Goal: Information Seeking & Learning: Learn about a topic

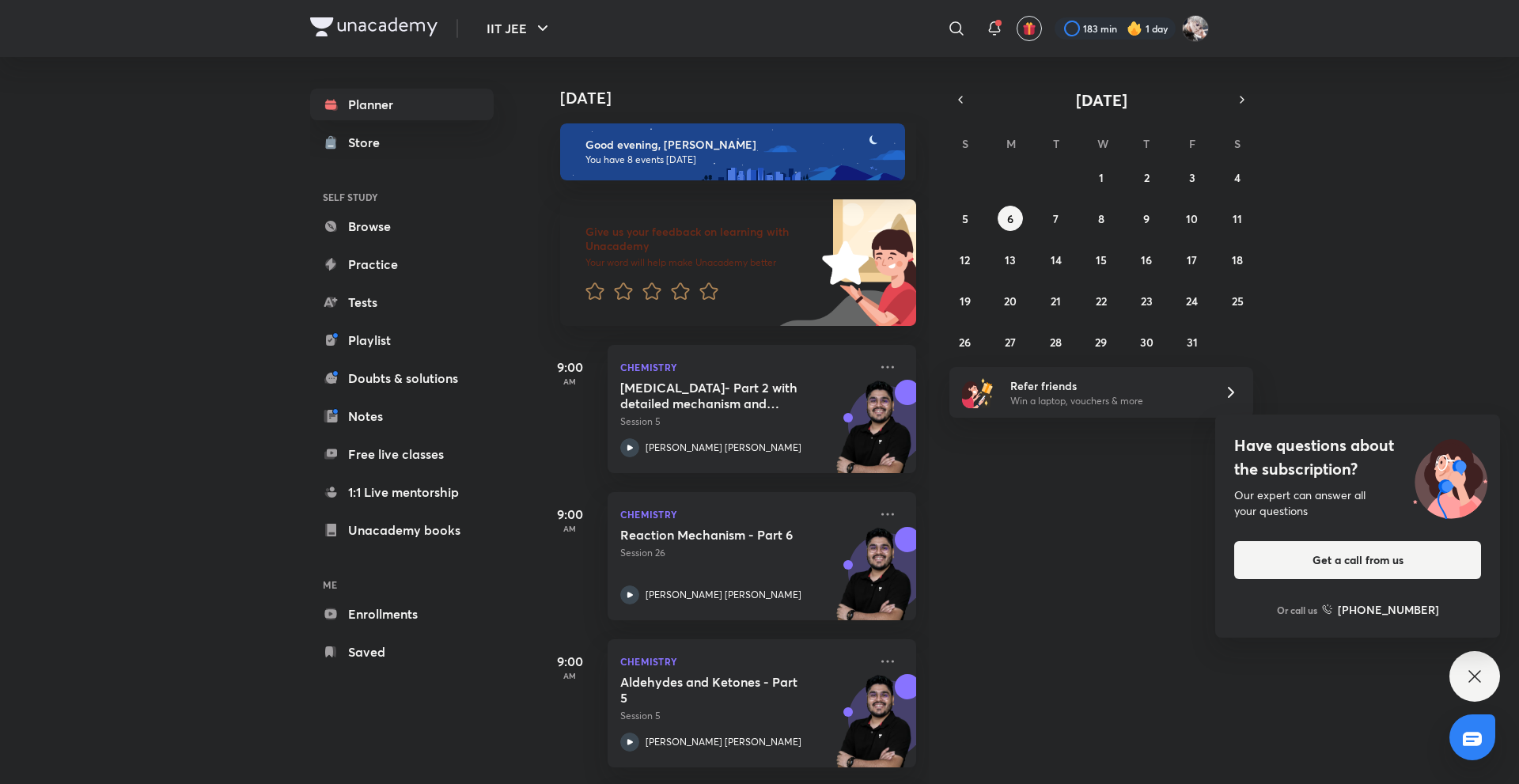
click at [687, 169] on img at bounding box center [732, 151] width 345 height 57
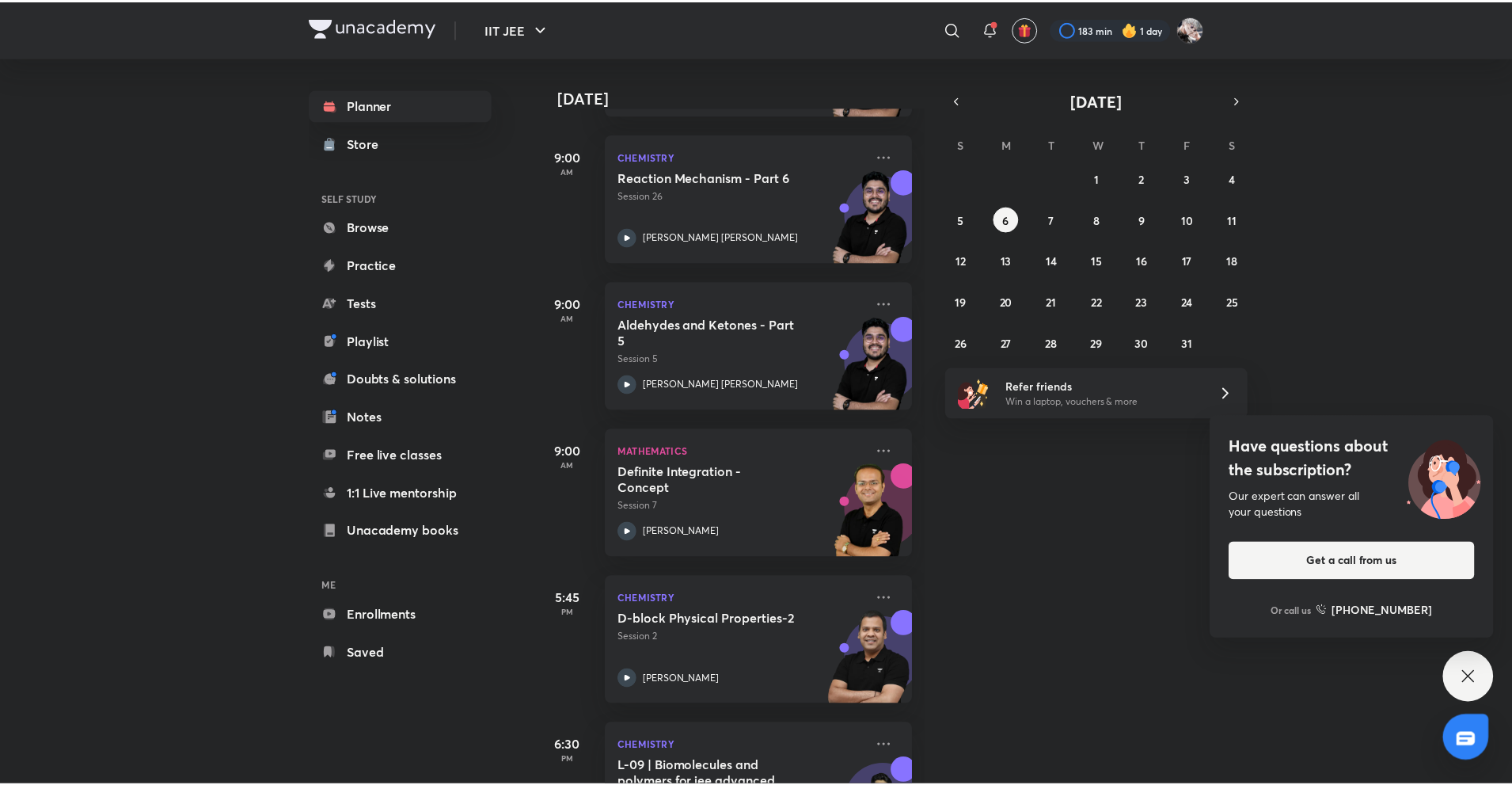
scroll to position [353, 0]
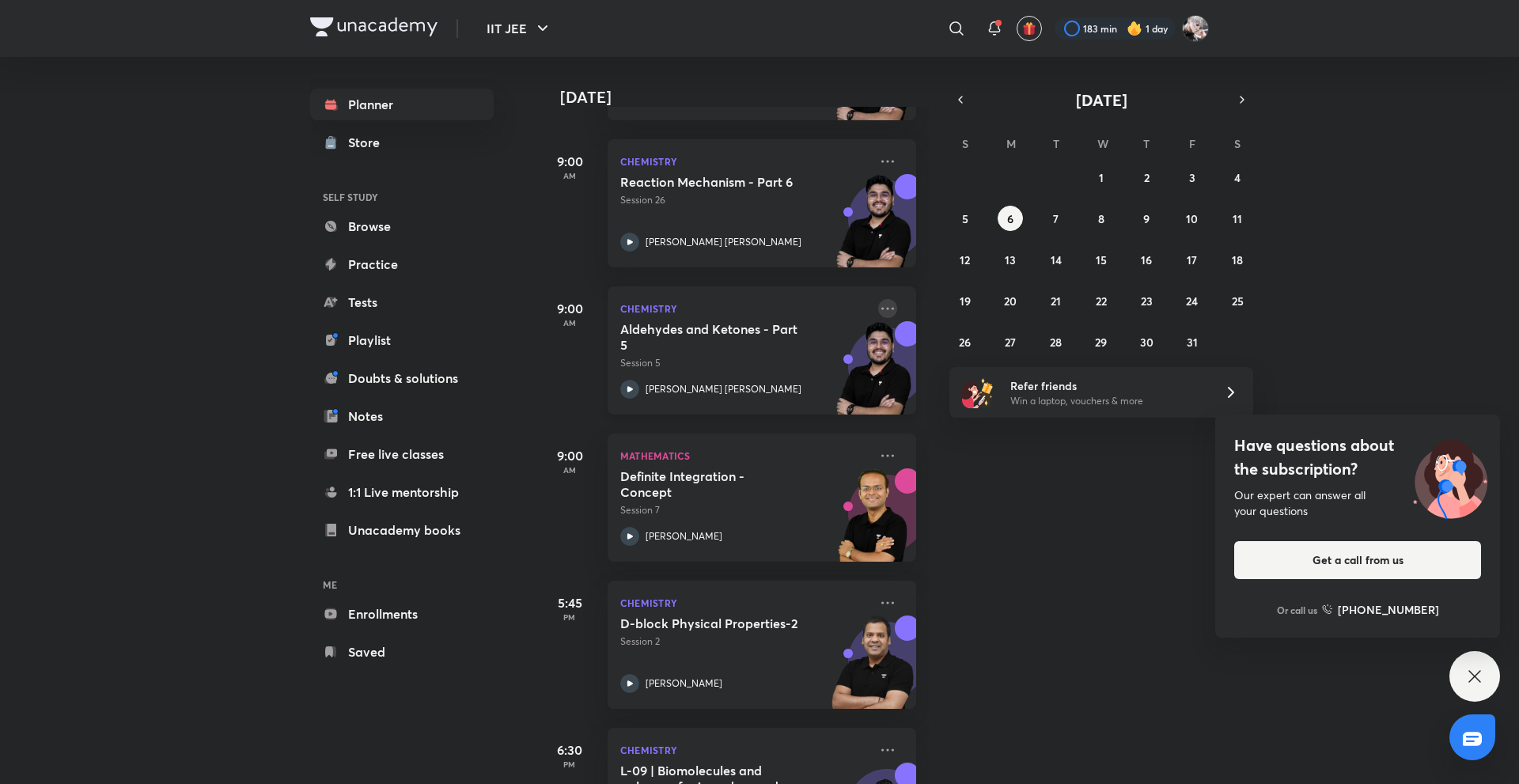
click at [881, 312] on icon at bounding box center [888, 308] width 19 height 19
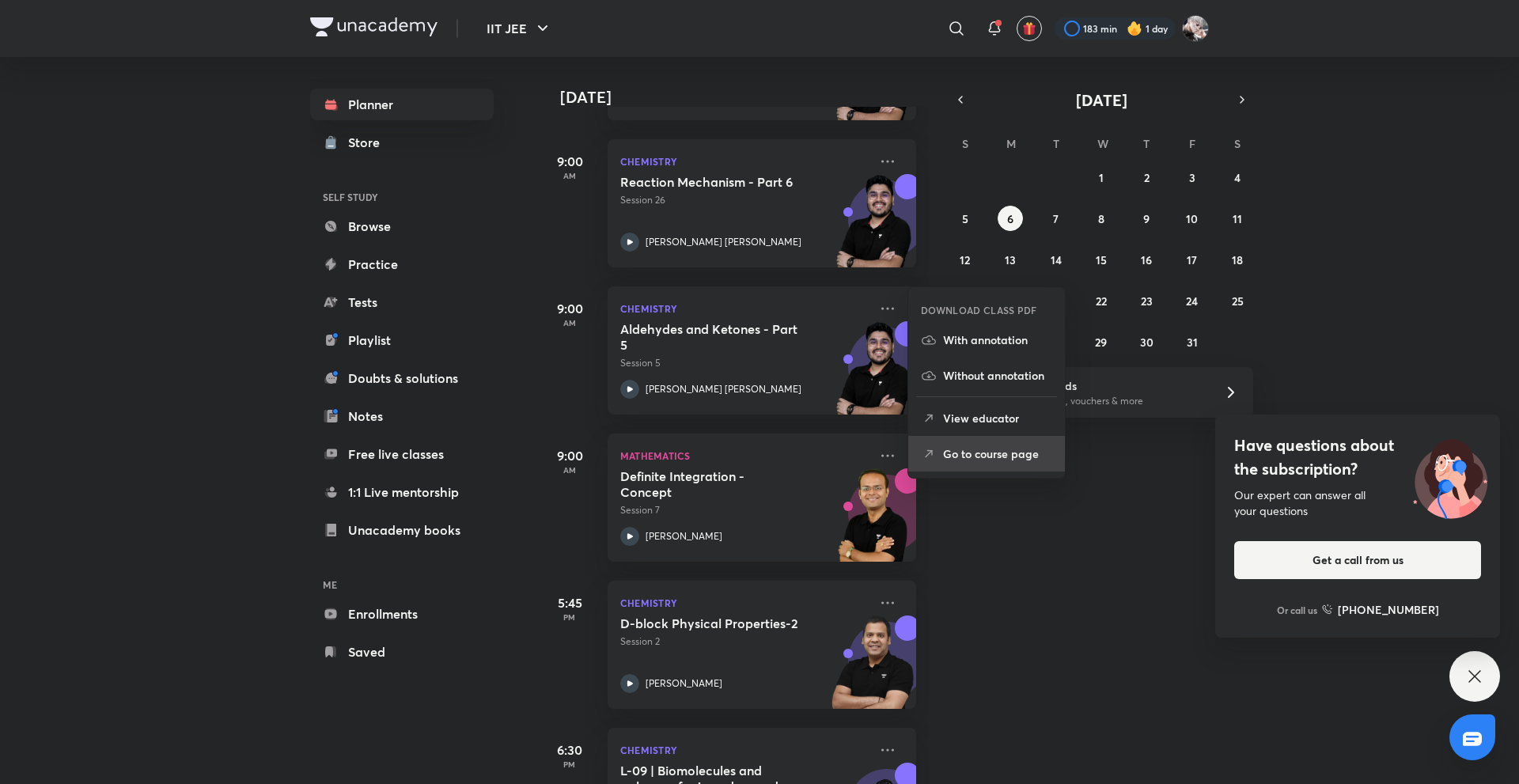
click at [948, 456] on p "Go to course page" at bounding box center [997, 454] width 109 height 17
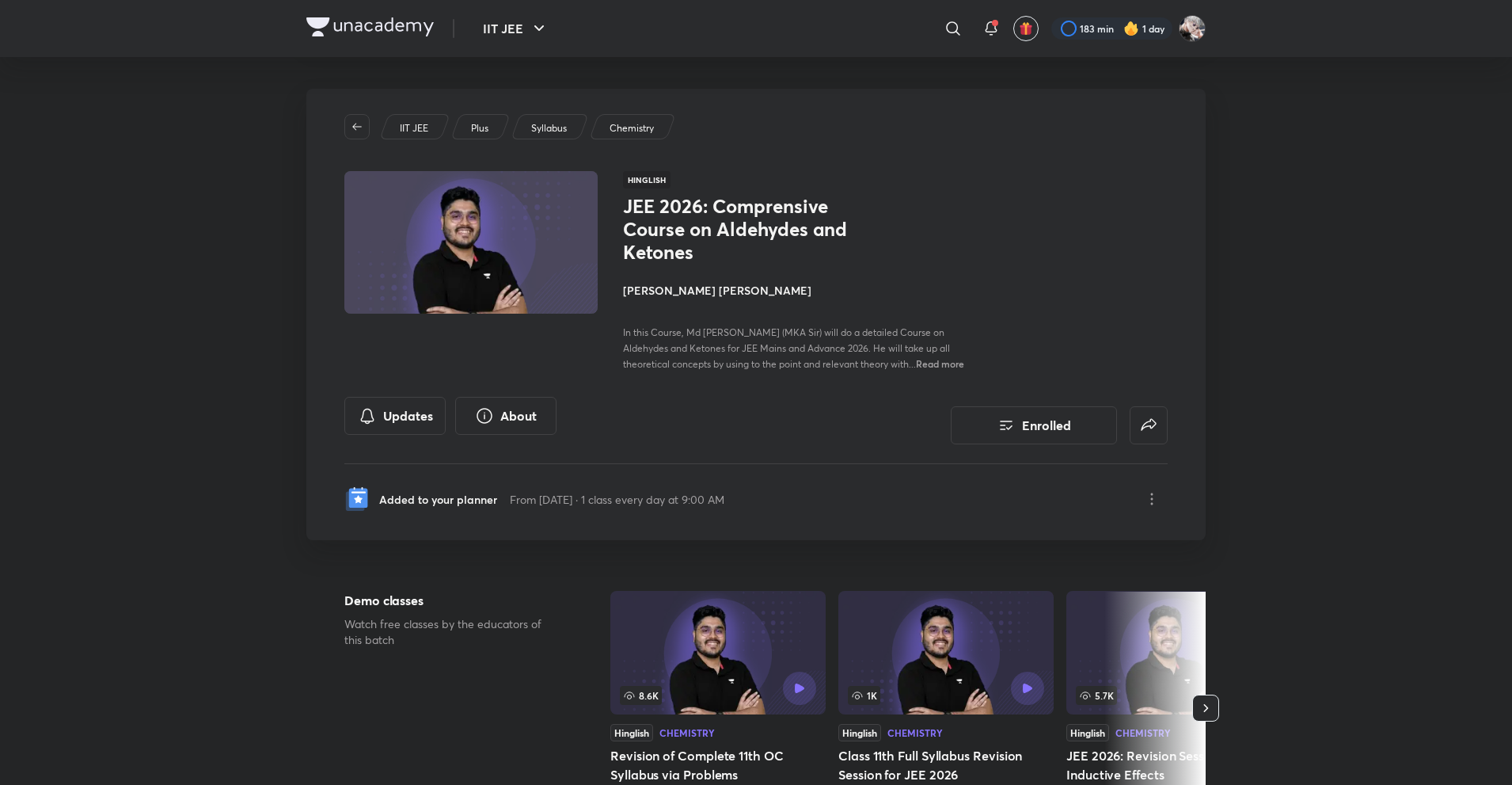
click at [657, 291] on h4 "Mohammad Kashif Alam" at bounding box center [801, 291] width 354 height 17
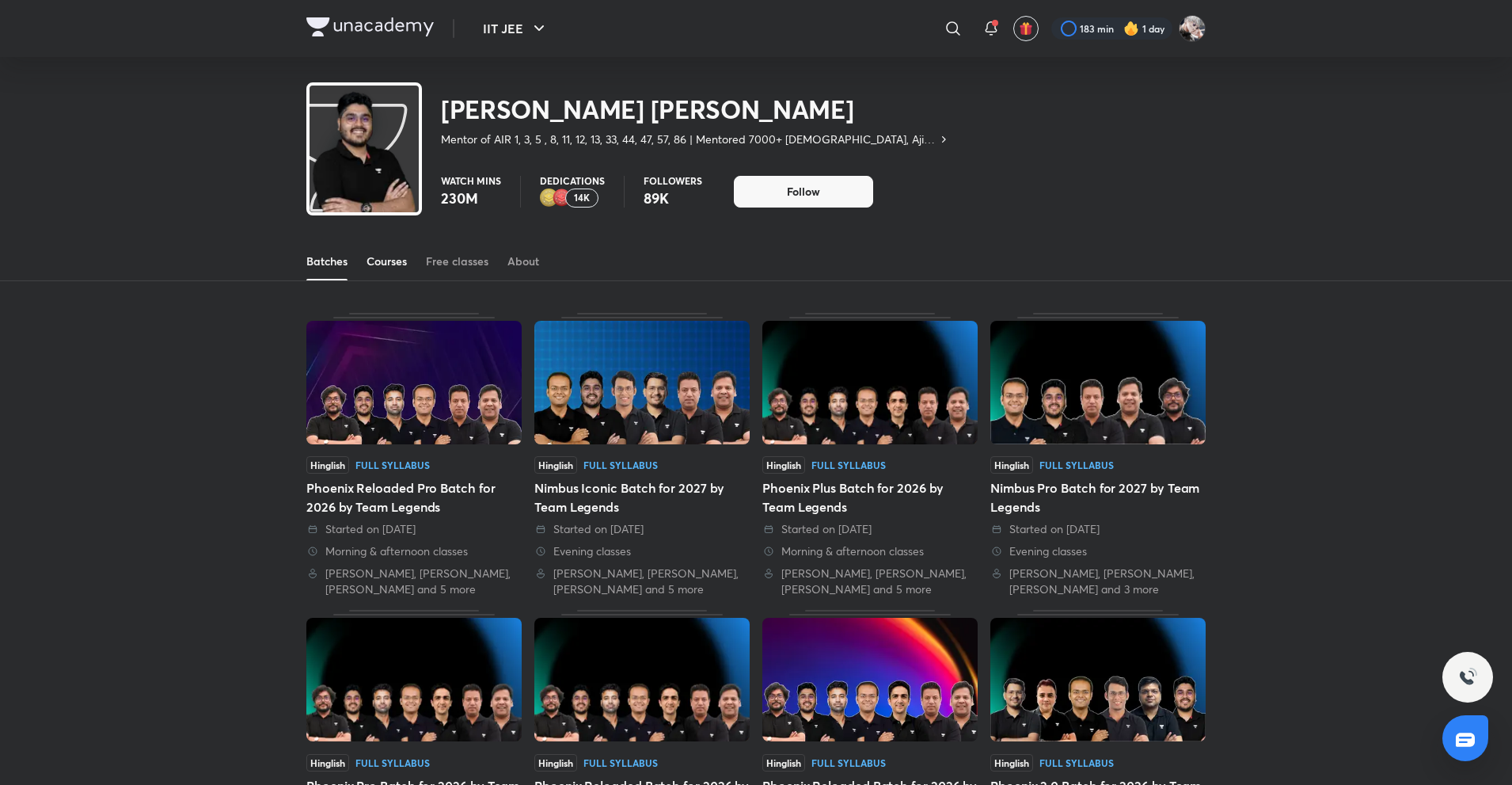
click at [384, 267] on div "Courses" at bounding box center [386, 261] width 41 height 16
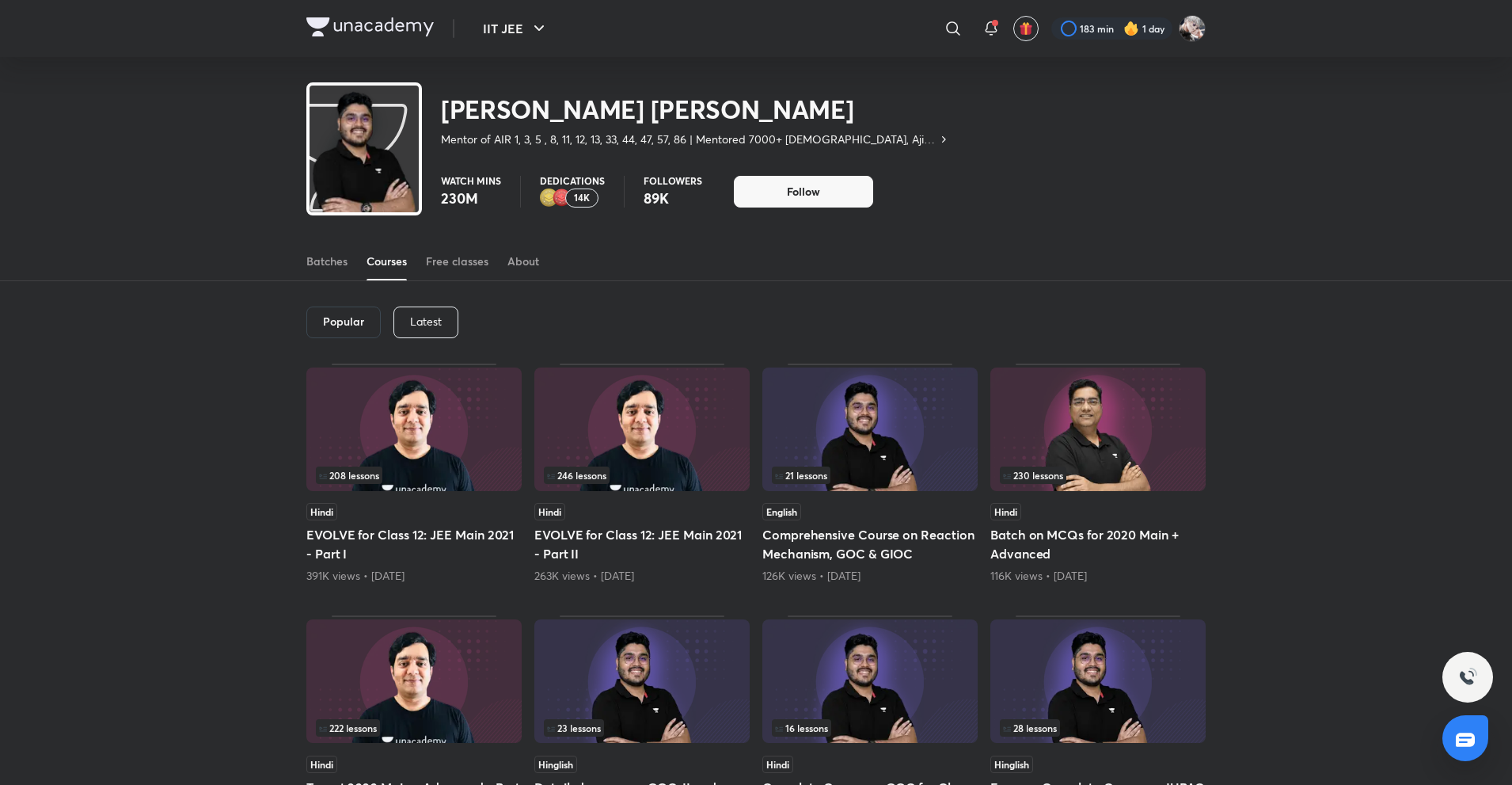
click at [436, 323] on p "Latest" at bounding box center [426, 321] width 32 height 12
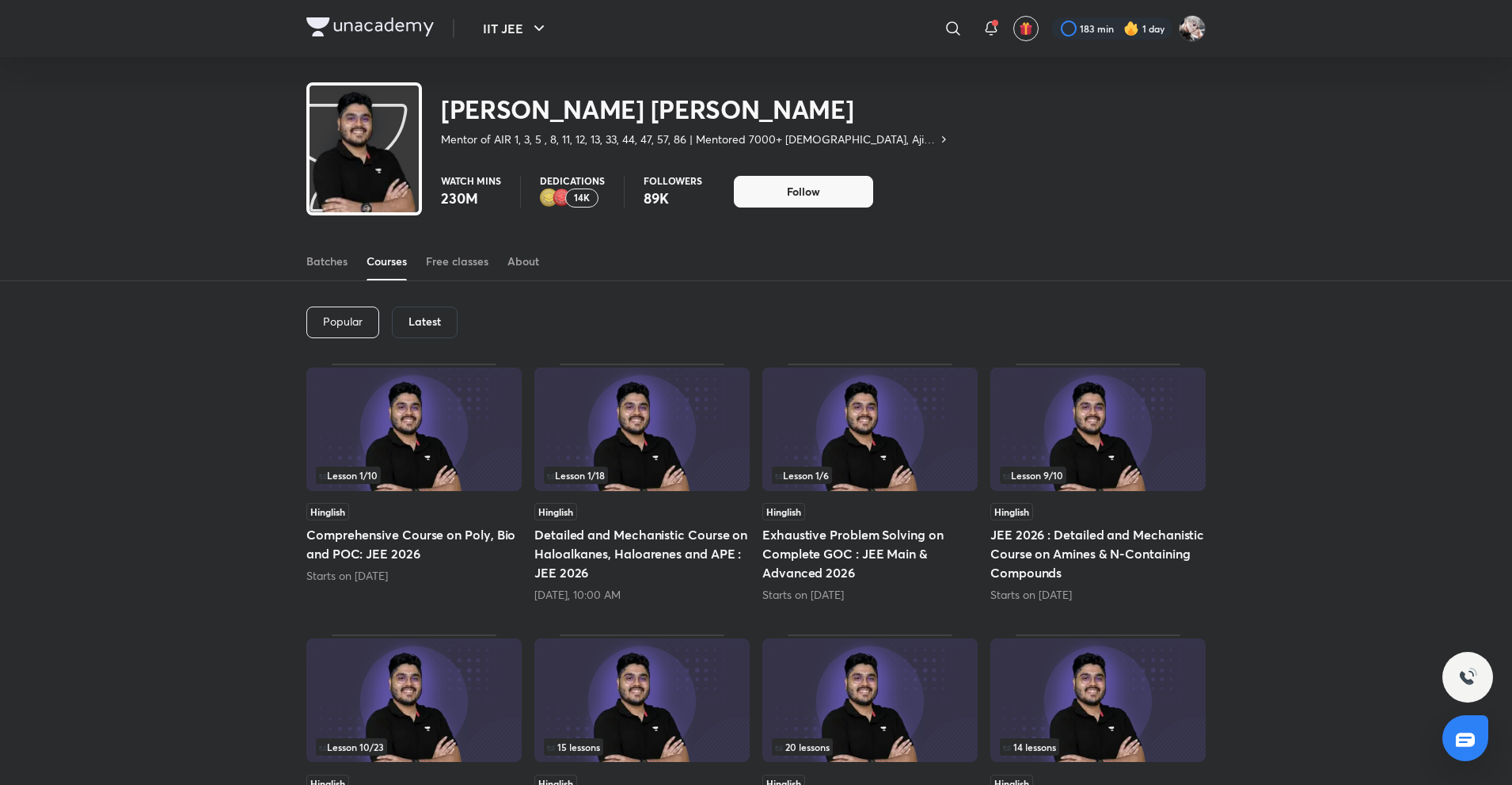
click at [436, 323] on h6 "Latest" at bounding box center [424, 321] width 32 height 12
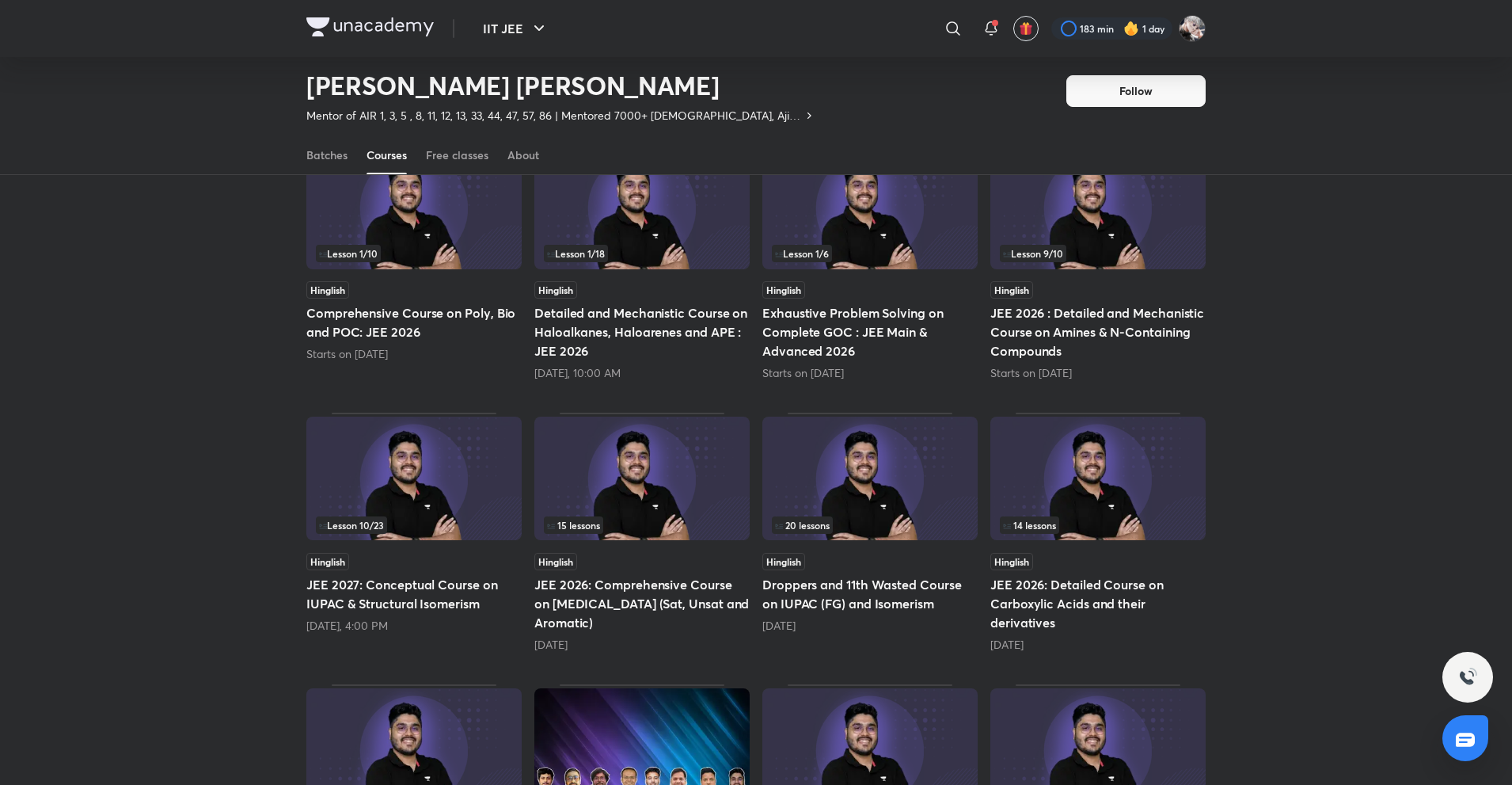
scroll to position [175, 0]
click at [611, 321] on h5 "Detailed and Mechanistic Course on Haloalkanes, Haloarenes and APE : JEE 2026" at bounding box center [642, 330] width 216 height 57
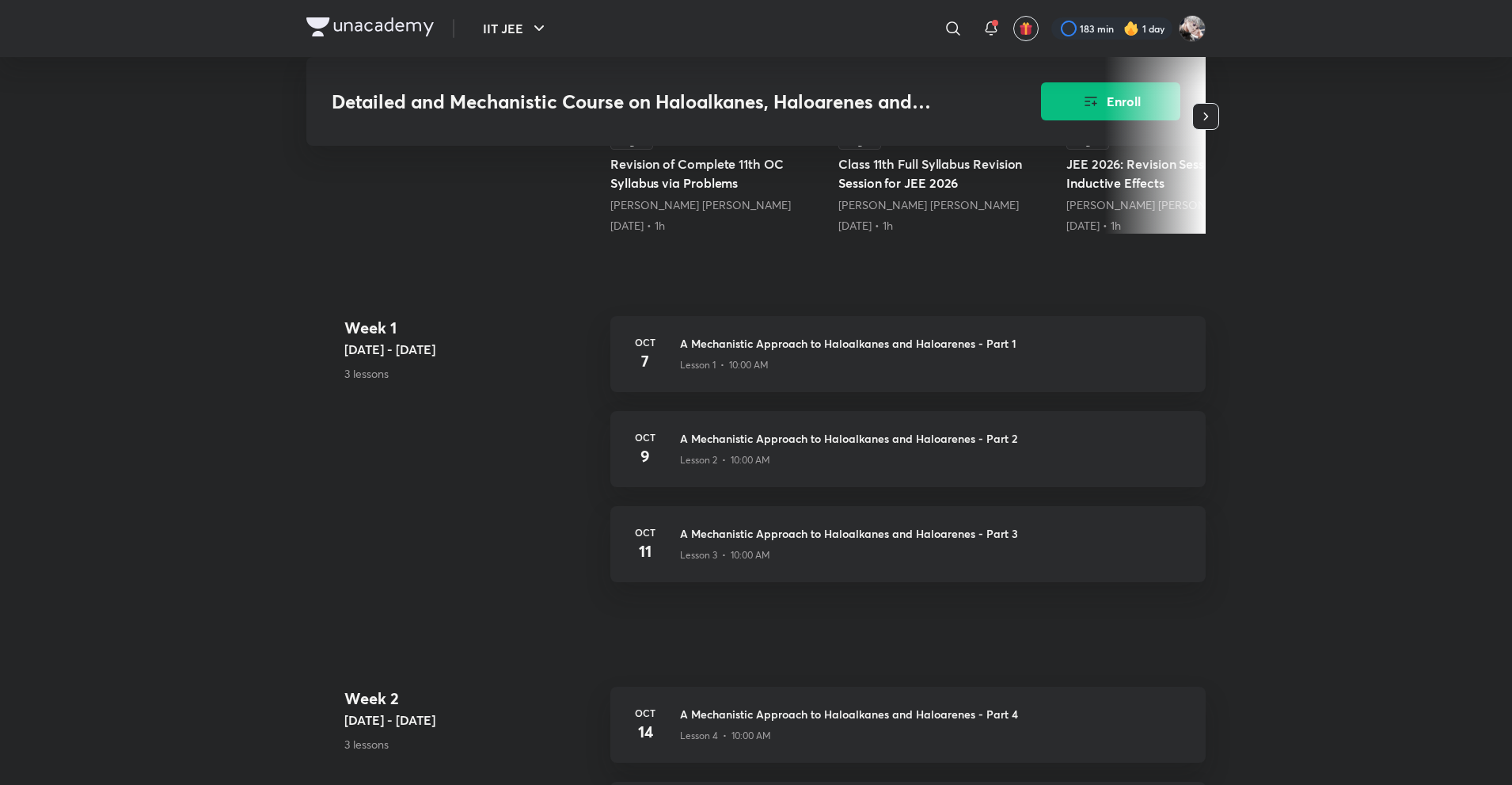
scroll to position [560, 0]
click at [747, 359] on p "Lesson 1 • 10:00 AM" at bounding box center [724, 364] width 89 height 14
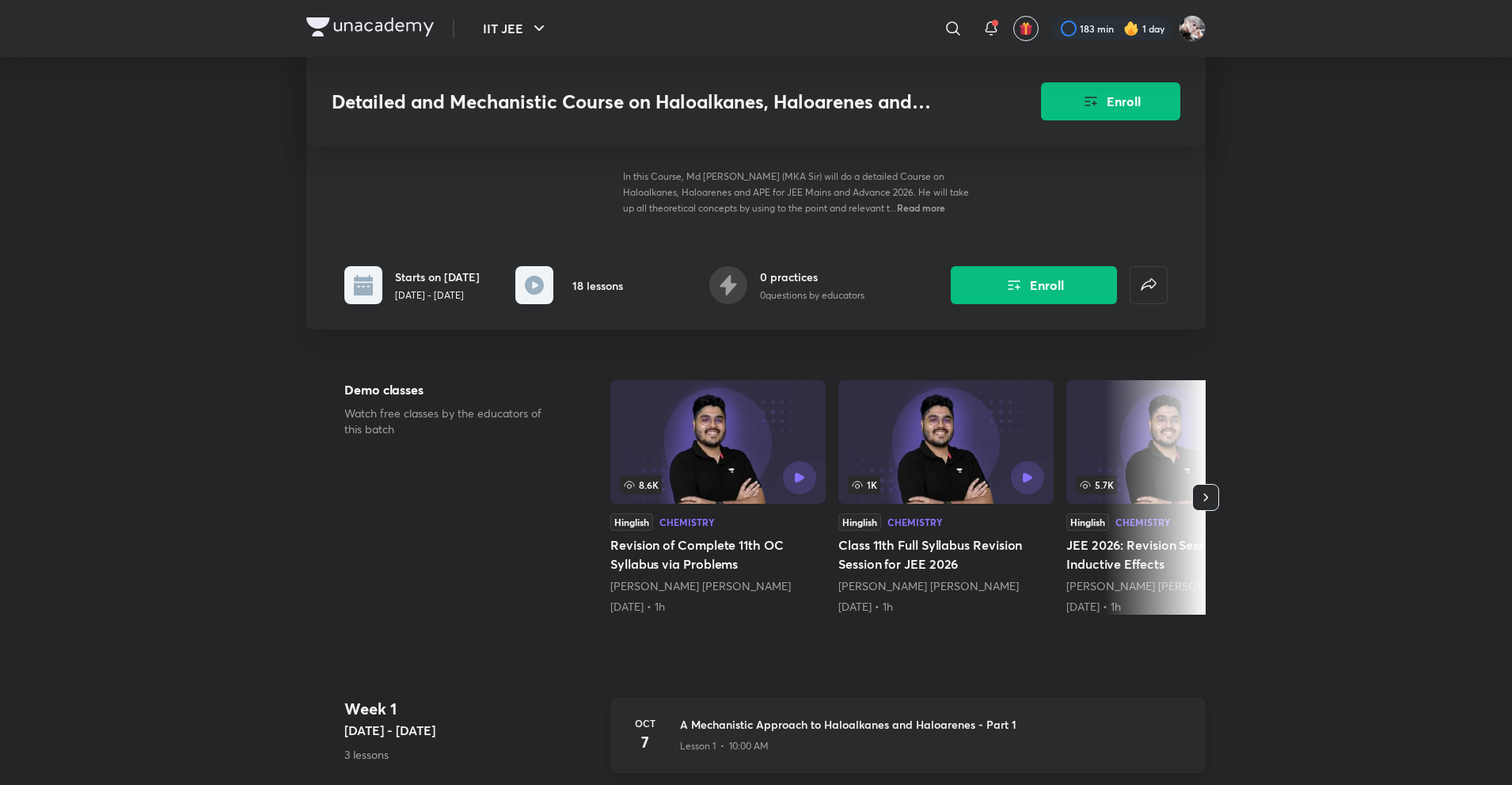
scroll to position [0, 0]
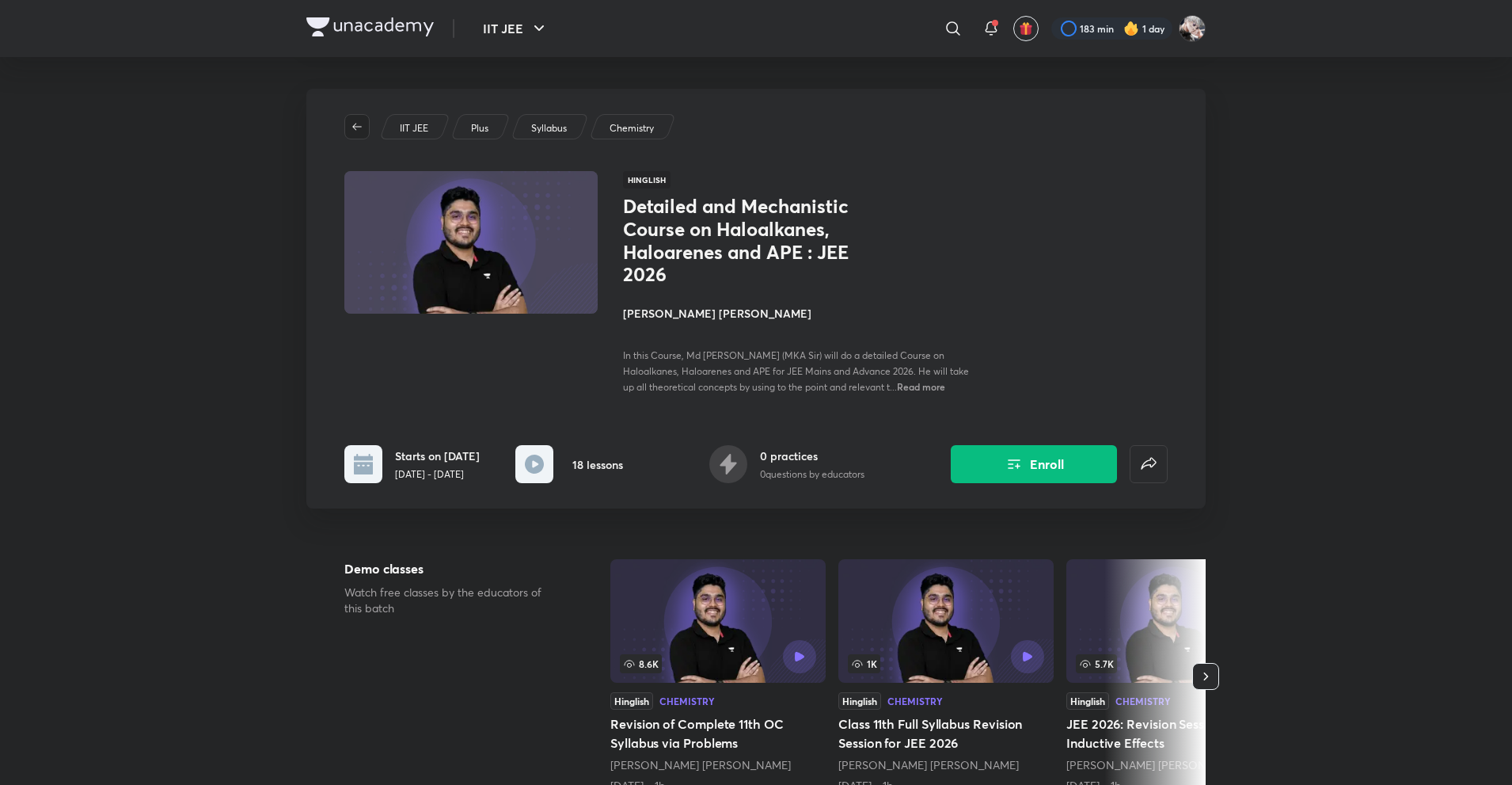
click at [360, 122] on icon "button" at bounding box center [356, 127] width 12 height 12
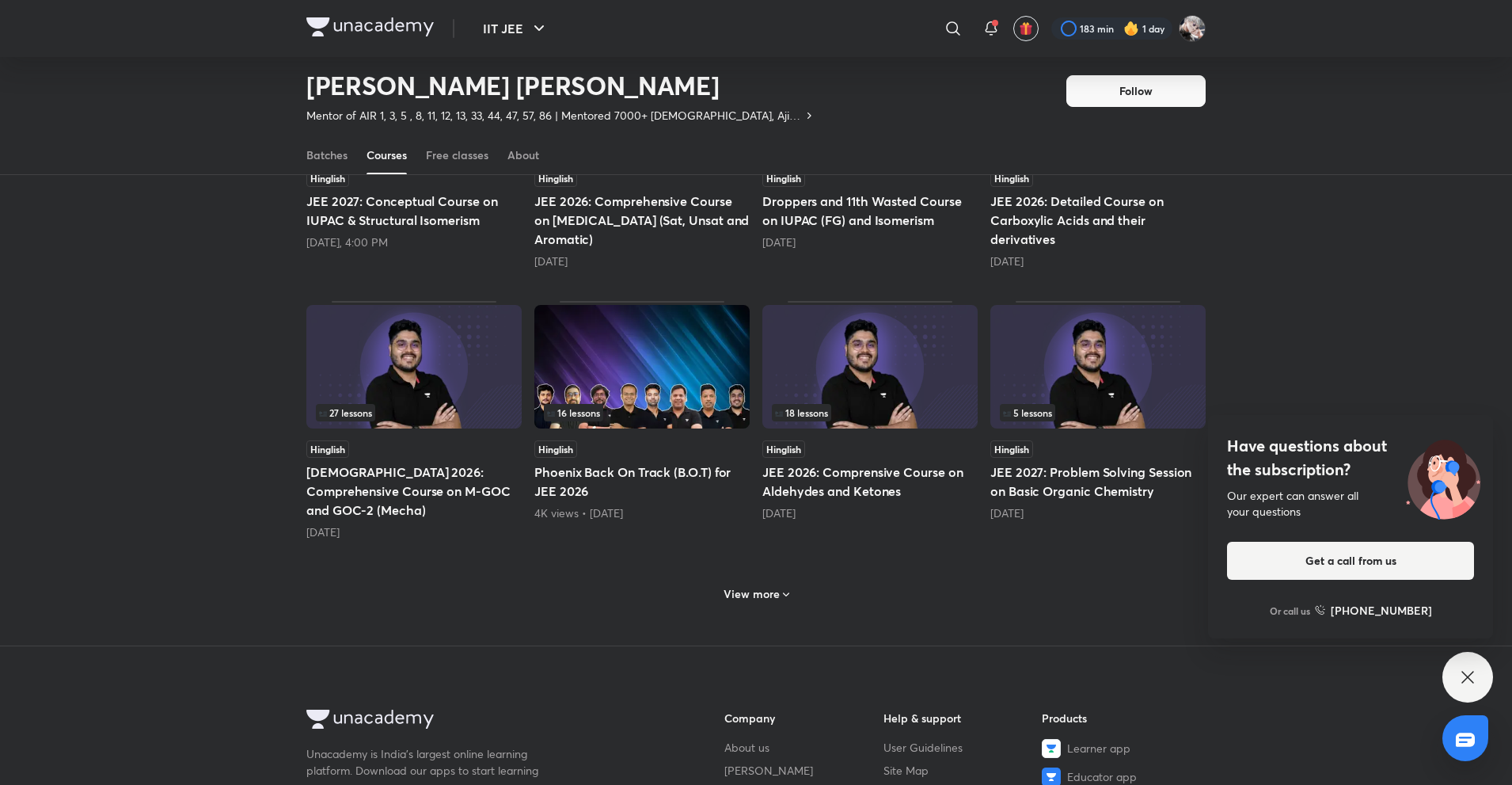
scroll to position [594, 0]
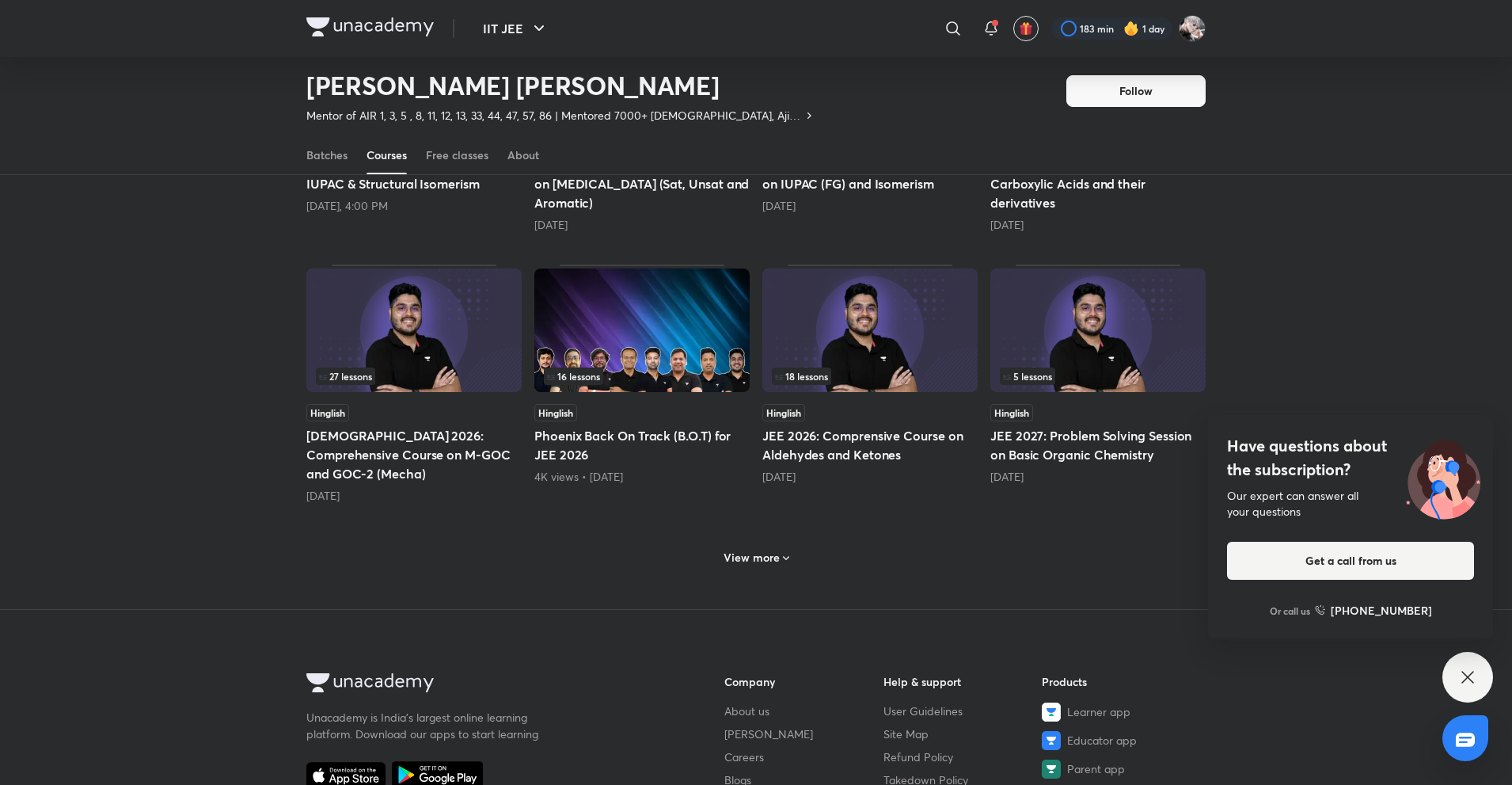
click at [802, 547] on div "View more" at bounding box center [756, 555] width 900 height 41
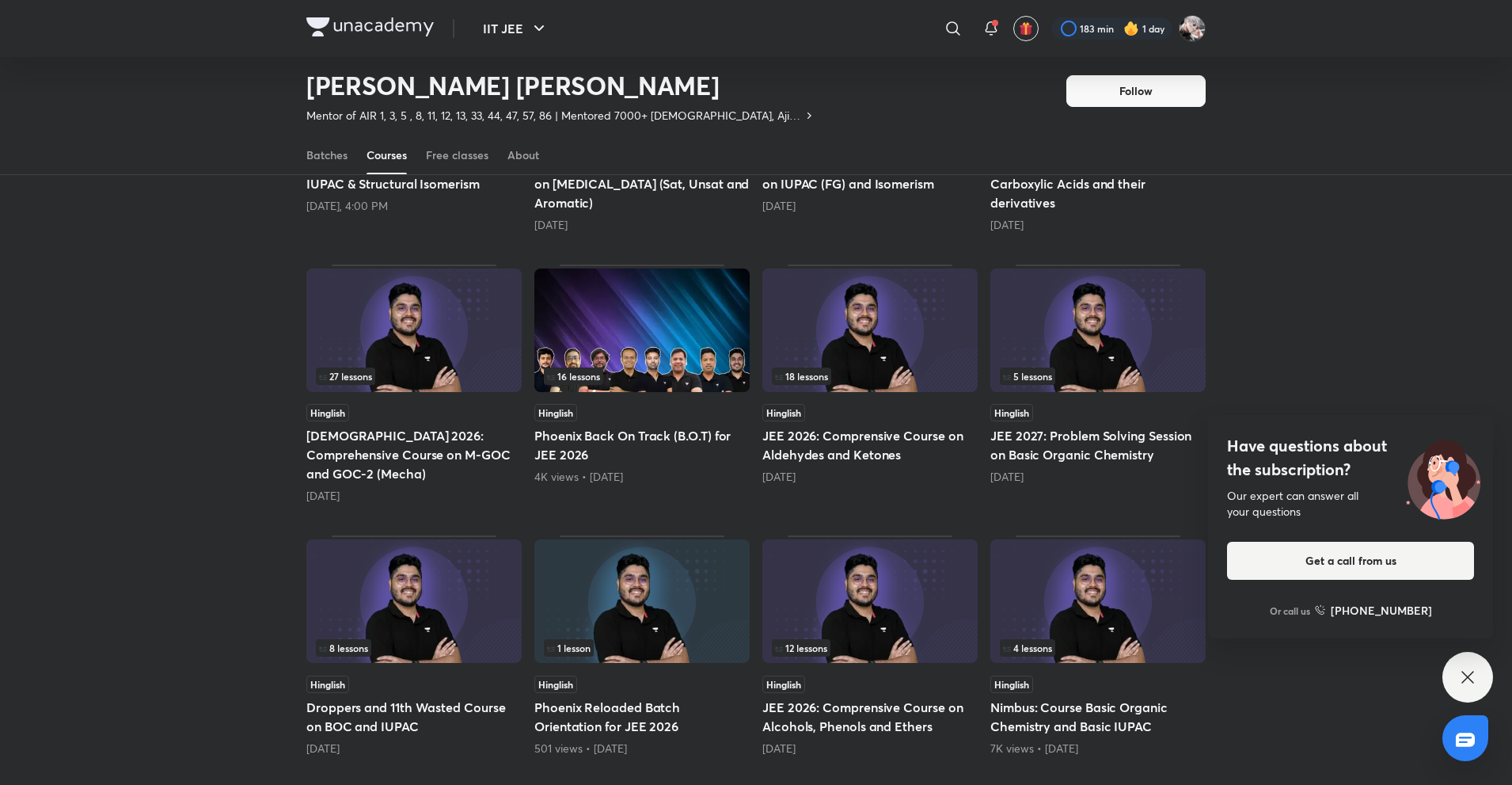
click at [240, 449] on div "Popular Latest Lesson 1 / 10 Hinglish Comprehensive Course on Poly, Bio and POC…" at bounding box center [756, 521] width 1512 height 1764
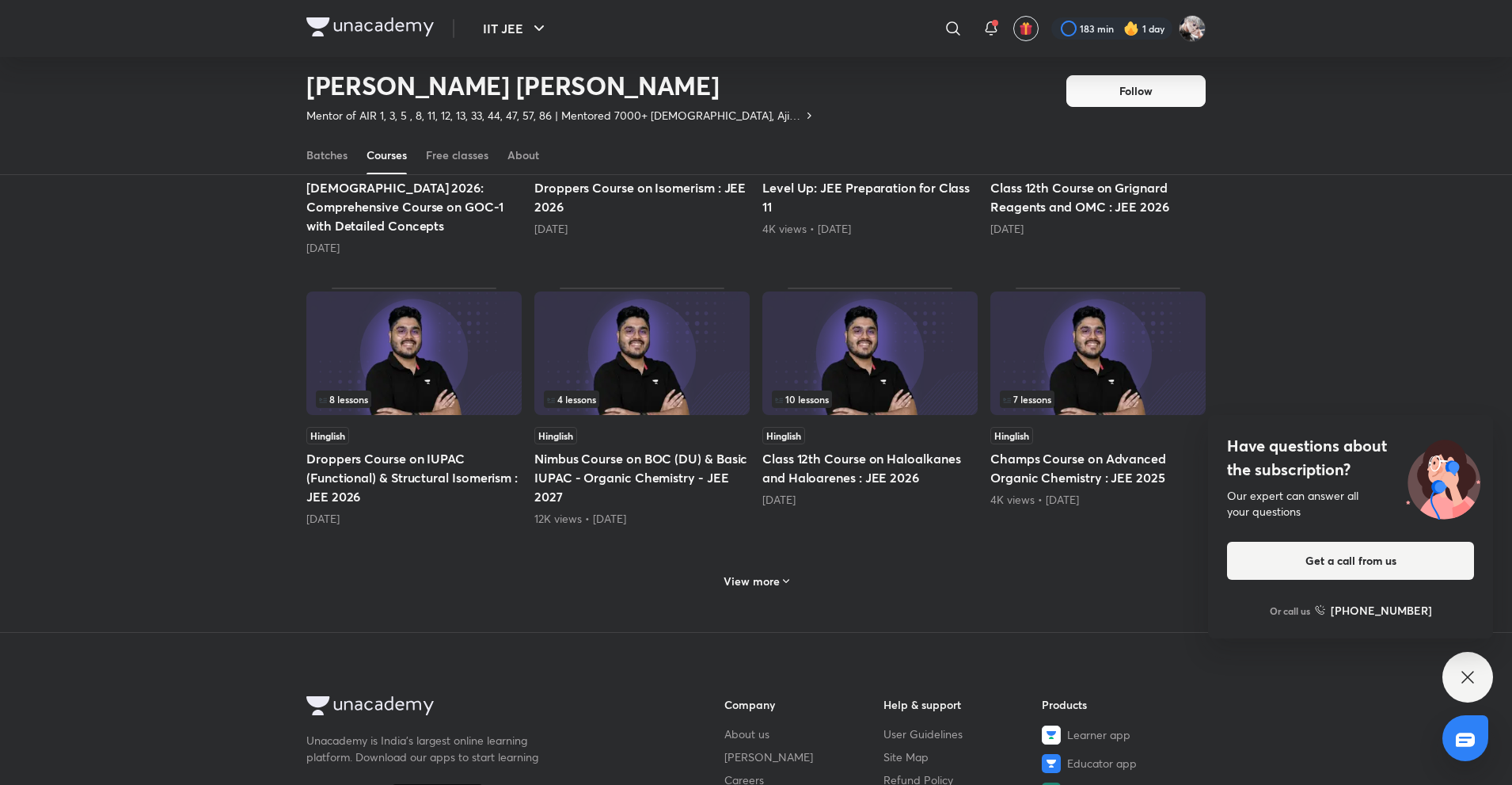
scroll to position [1367, 0]
click at [756, 572] on h6 "View more" at bounding box center [751, 579] width 57 height 16
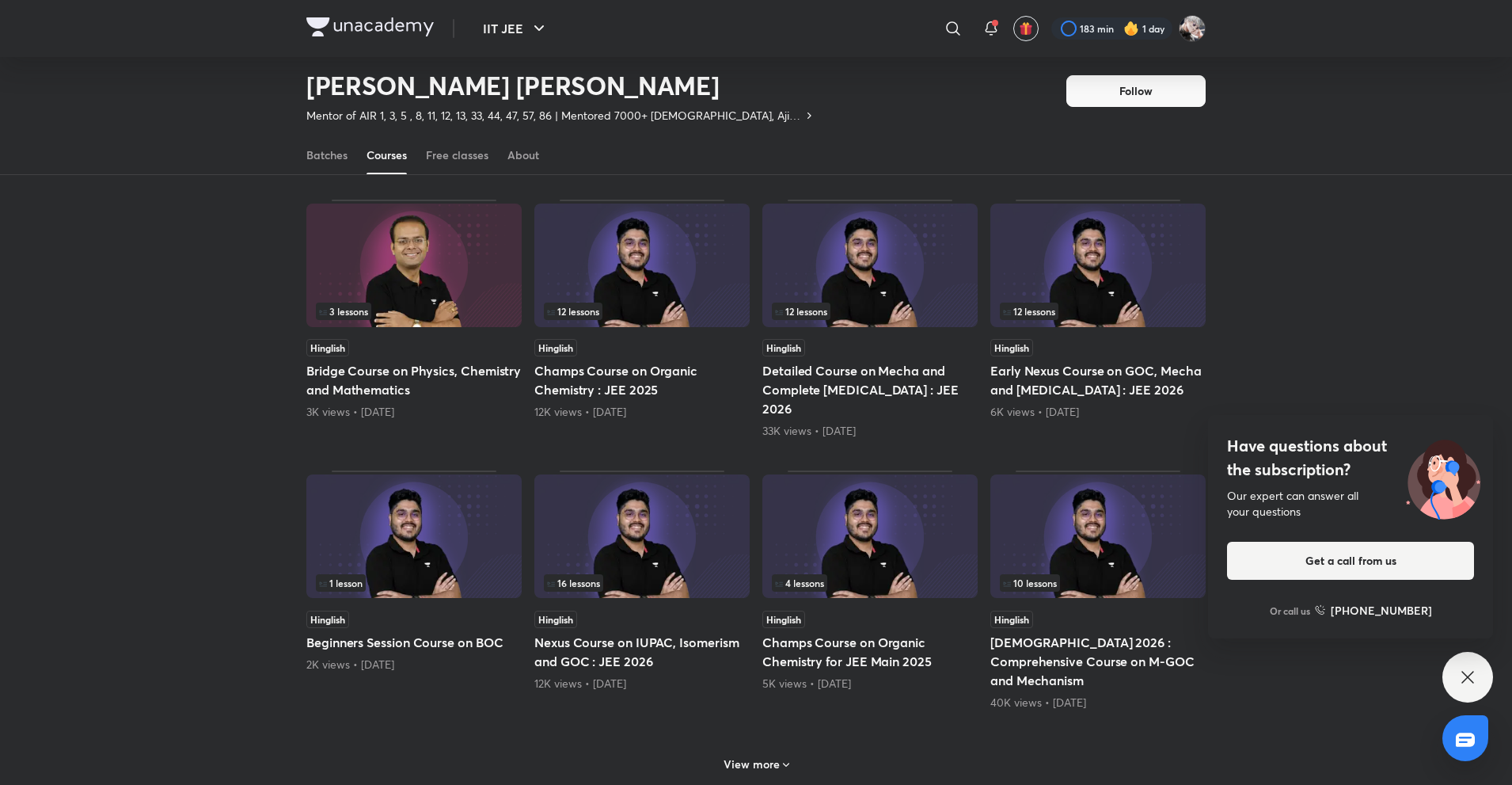
scroll to position [1975, 0]
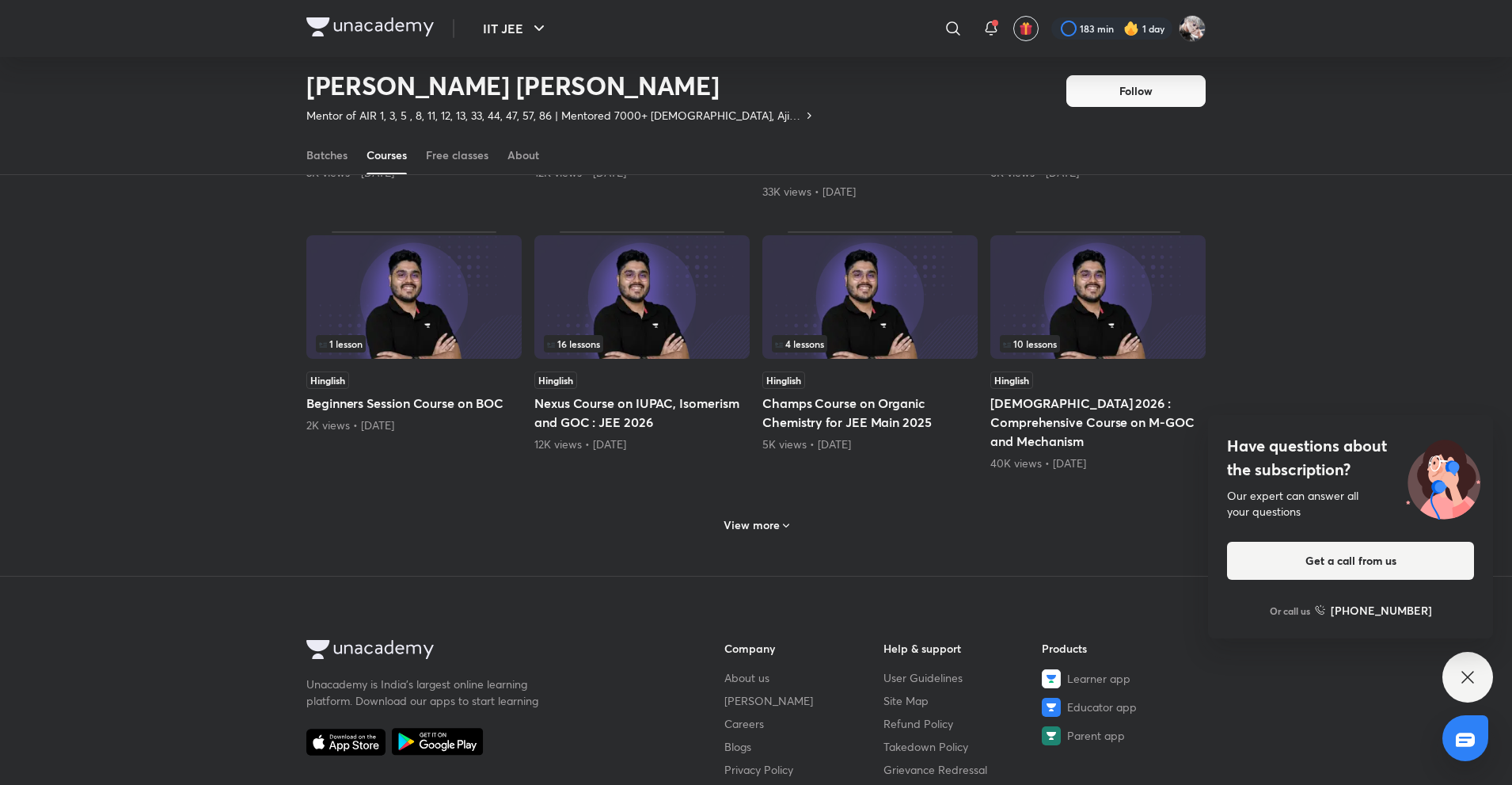
scroll to position [2216, 0]
click at [733, 502] on div "View more" at bounding box center [756, 522] width 900 height 41
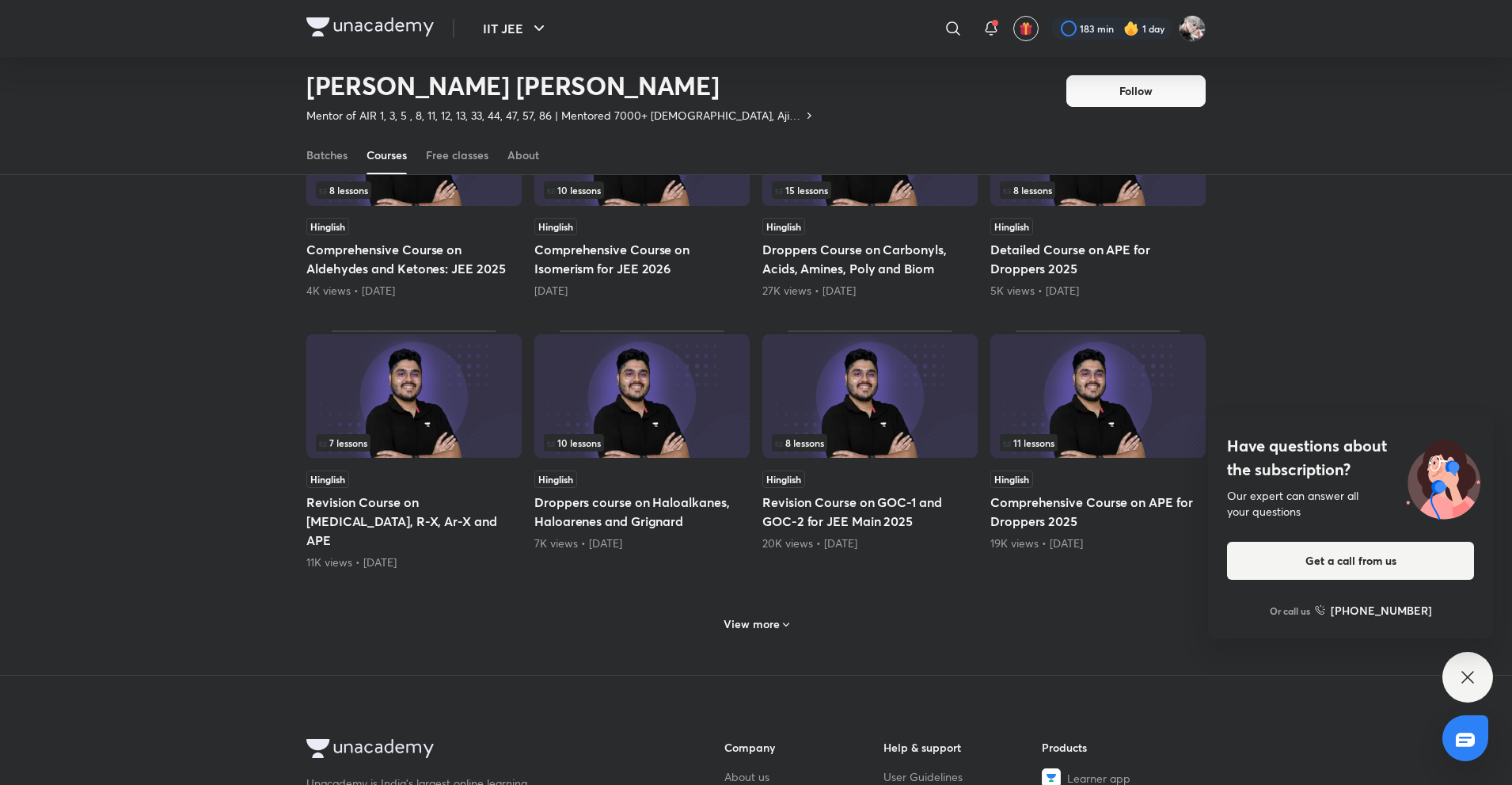
scroll to position [2893, 0]
click at [731, 615] on h6 "View more" at bounding box center [751, 623] width 57 height 16
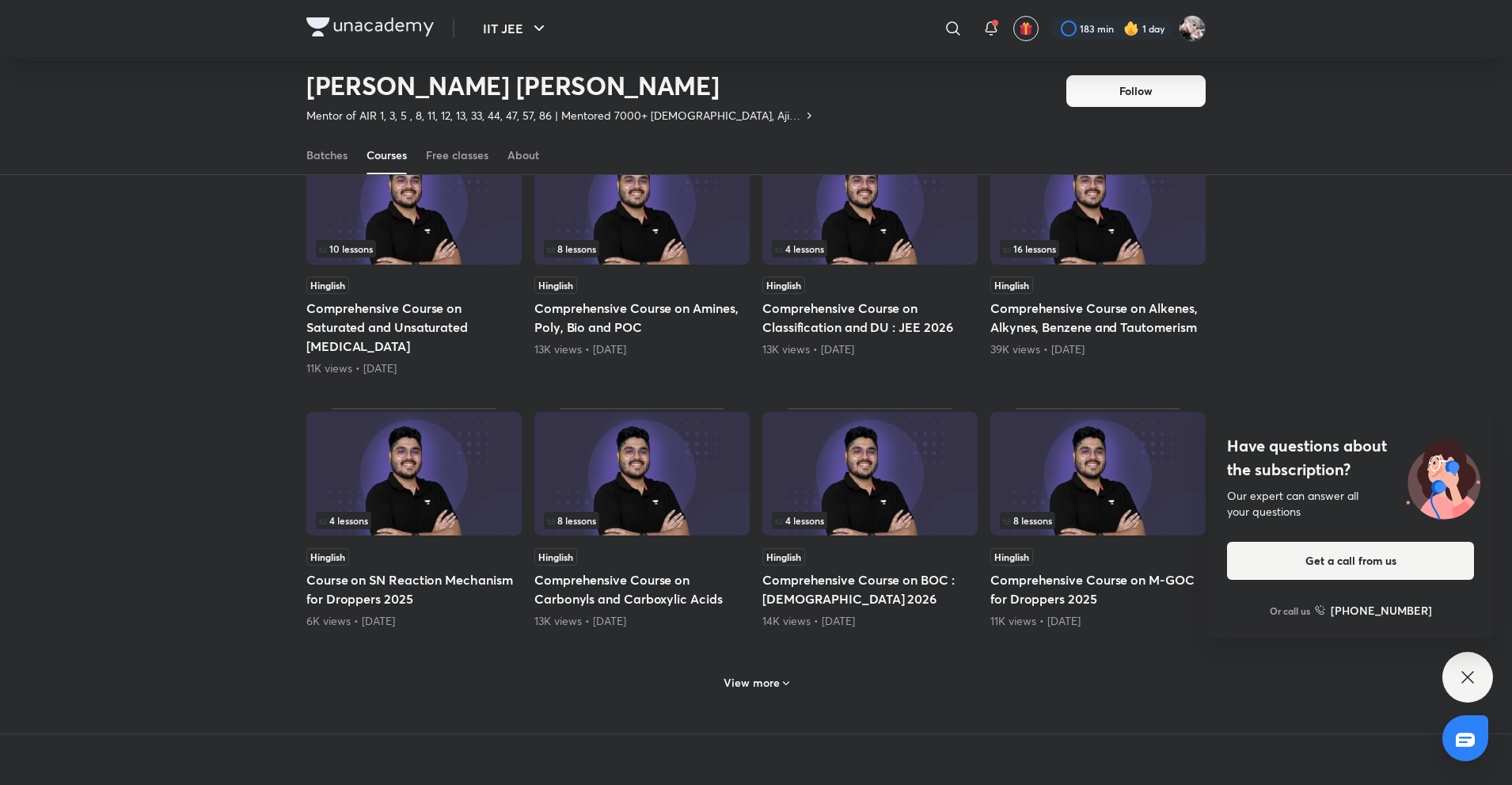
scroll to position [3746, 0]
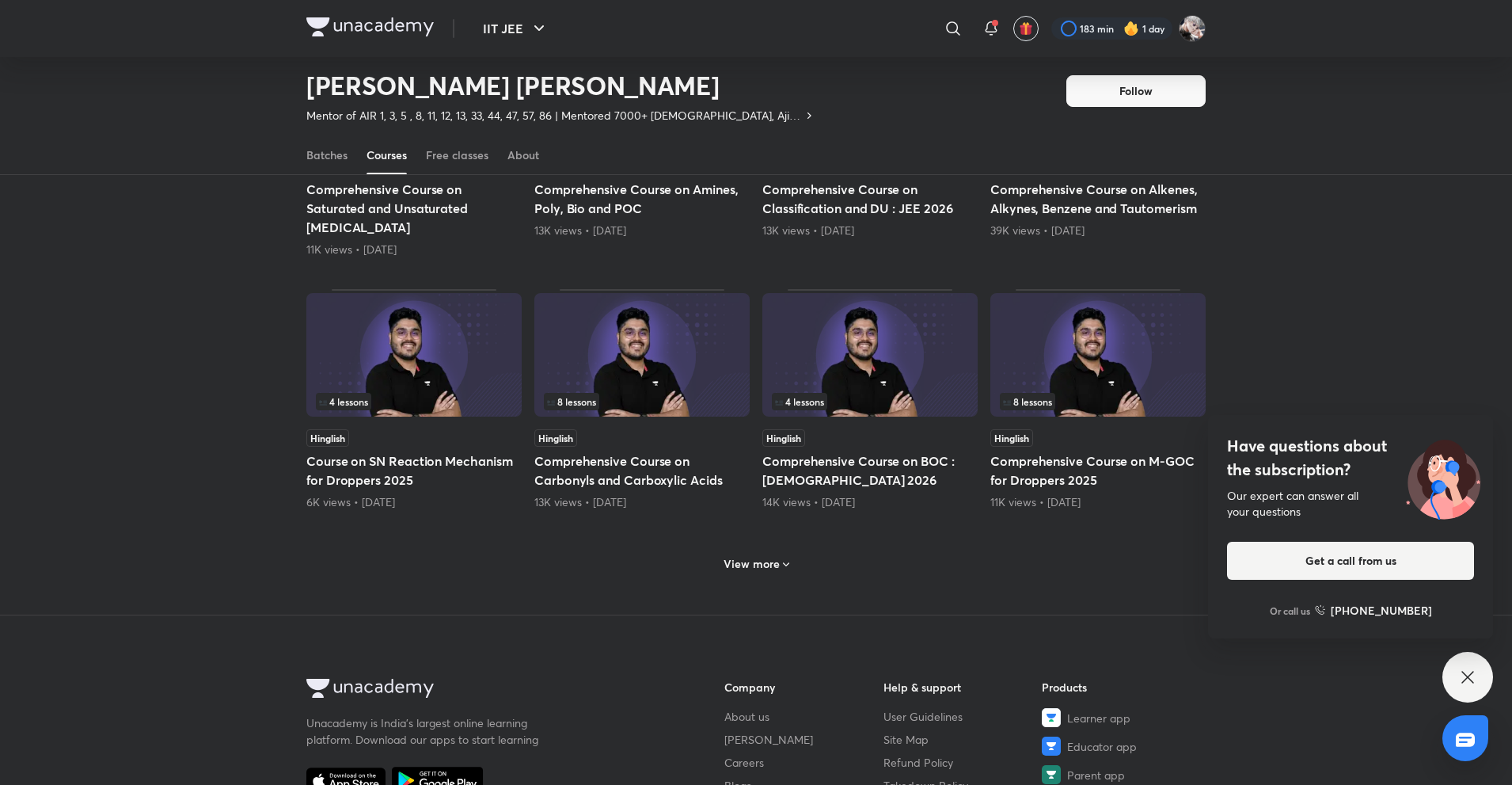
click at [772, 556] on h6 "View more" at bounding box center [751, 564] width 57 height 16
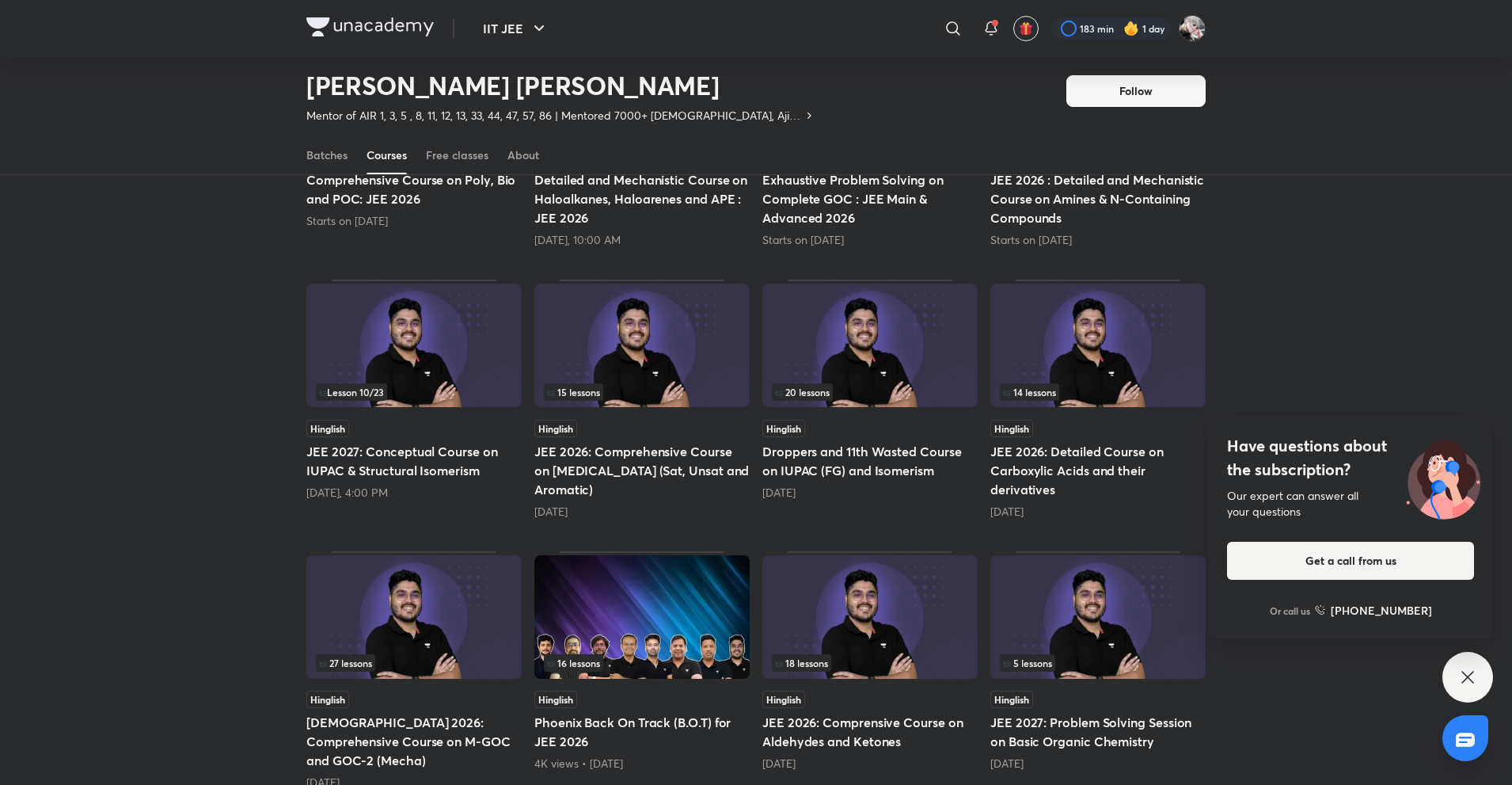
scroll to position [308, 0]
click at [396, 432] on div "Hinglish" at bounding box center [414, 427] width 216 height 17
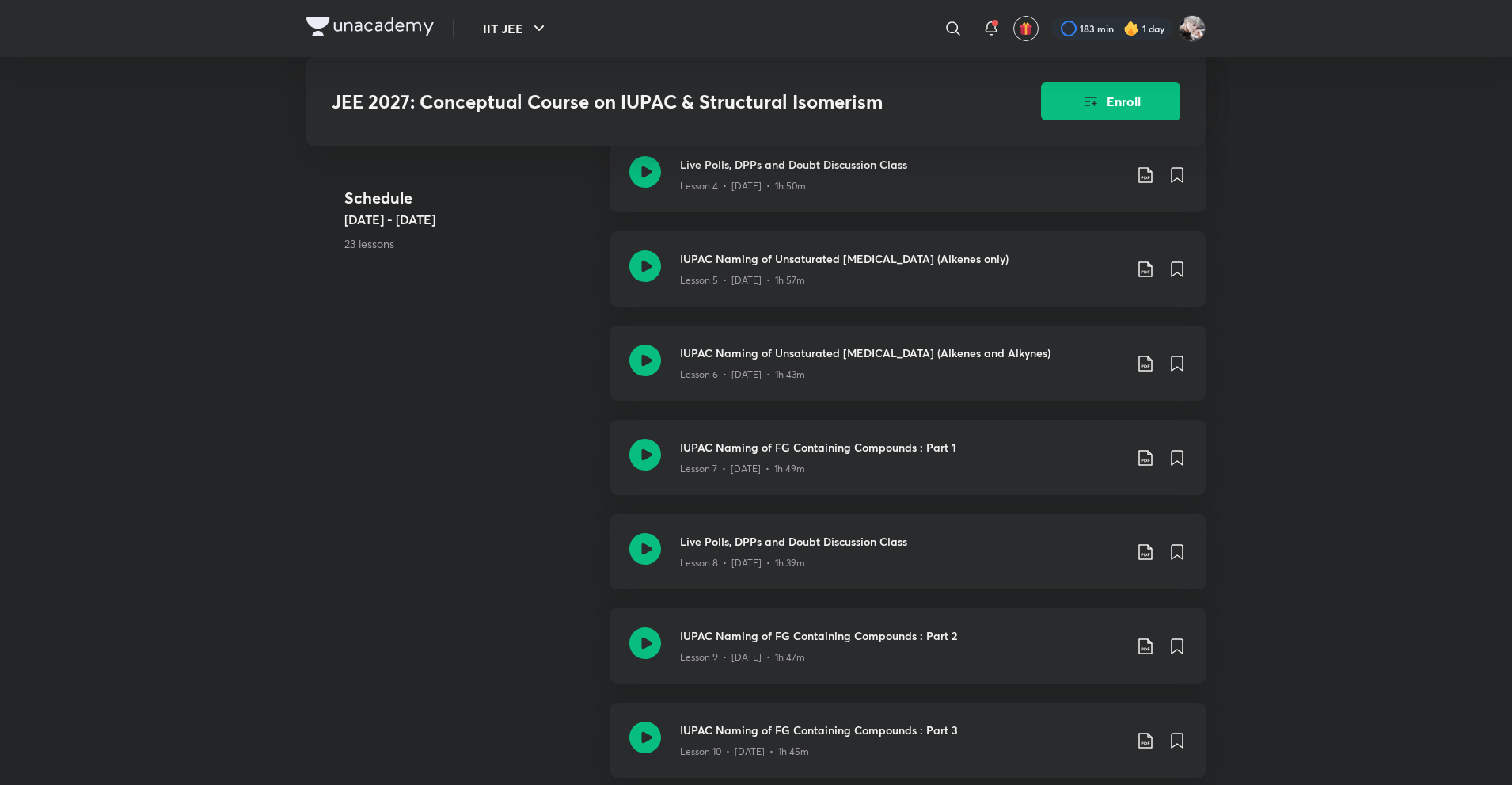
scroll to position [1311, 0]
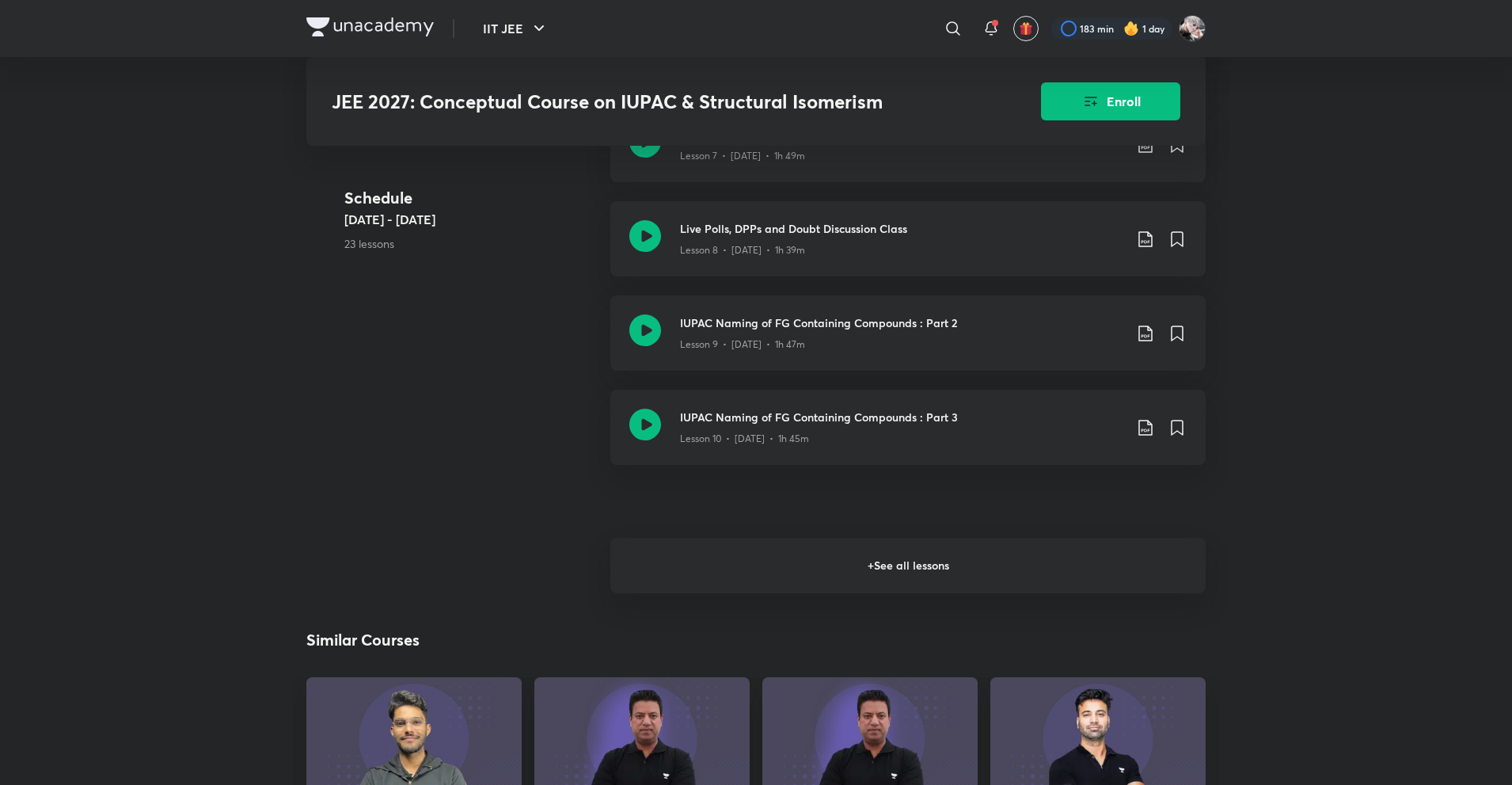
click at [731, 555] on h6 "+ See all lessons" at bounding box center [907, 565] width 595 height 56
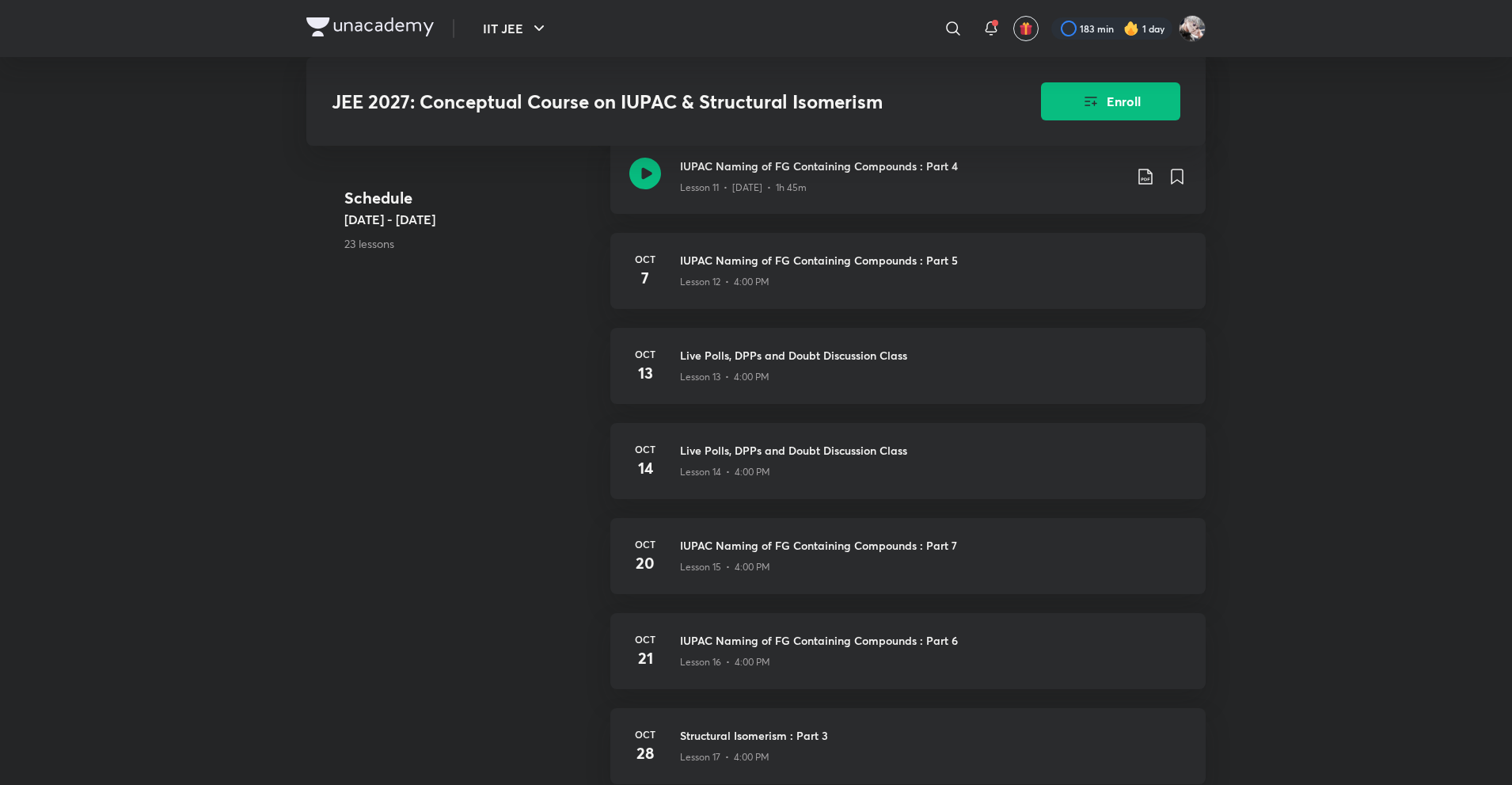
scroll to position [1655, 0]
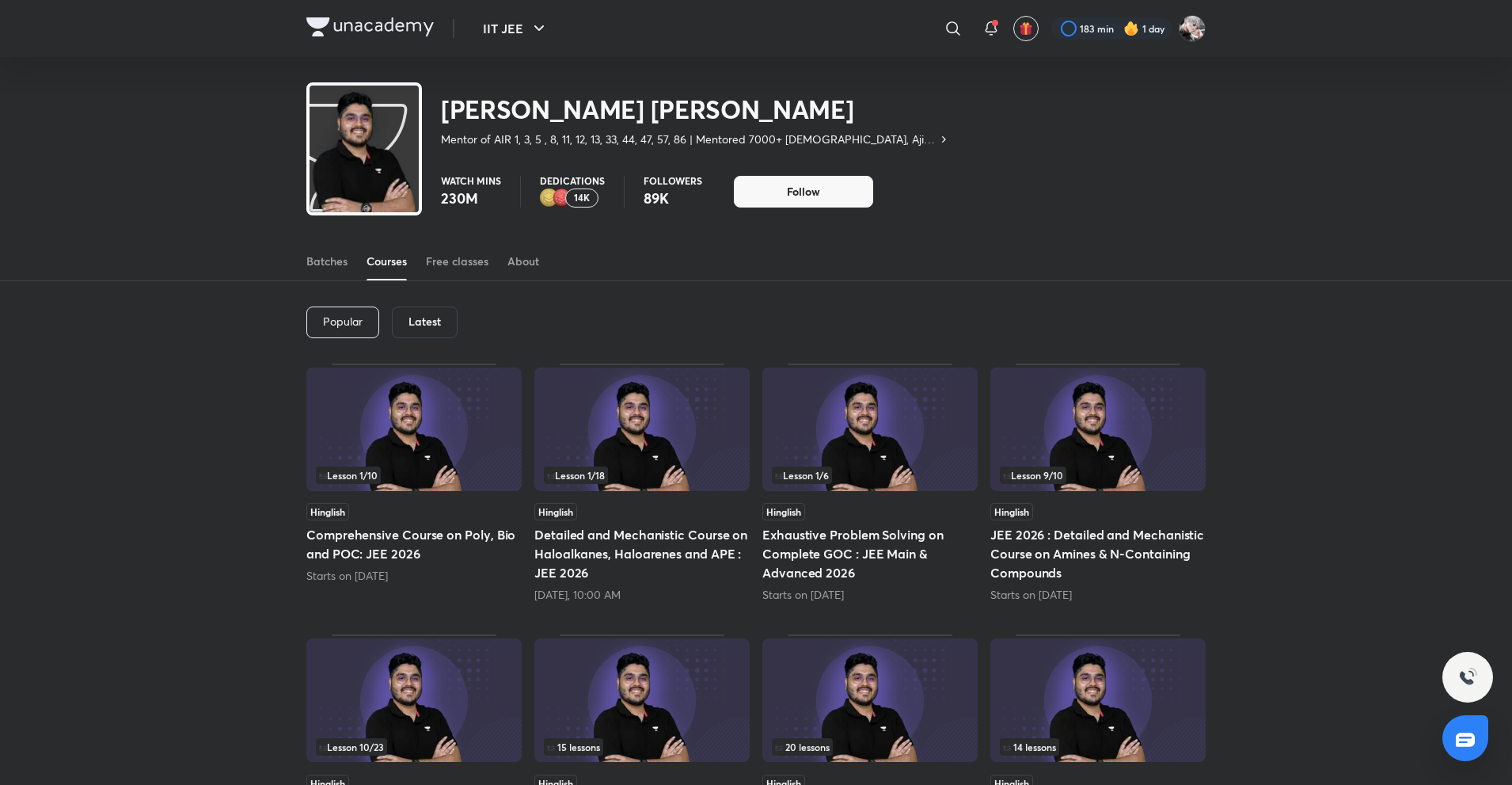
click at [419, 318] on h6 "Latest" at bounding box center [424, 321] width 32 height 12
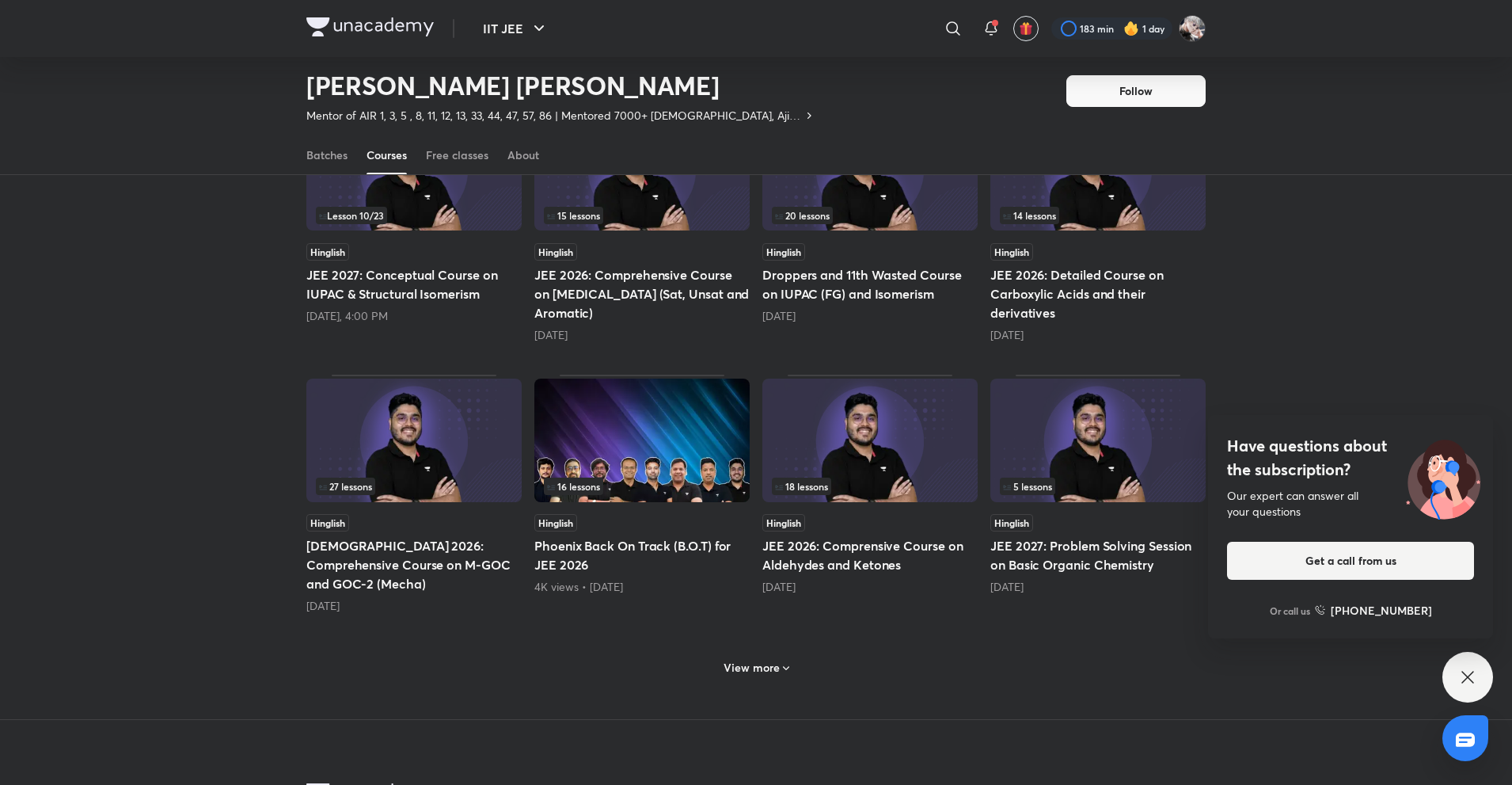
scroll to position [479, 0]
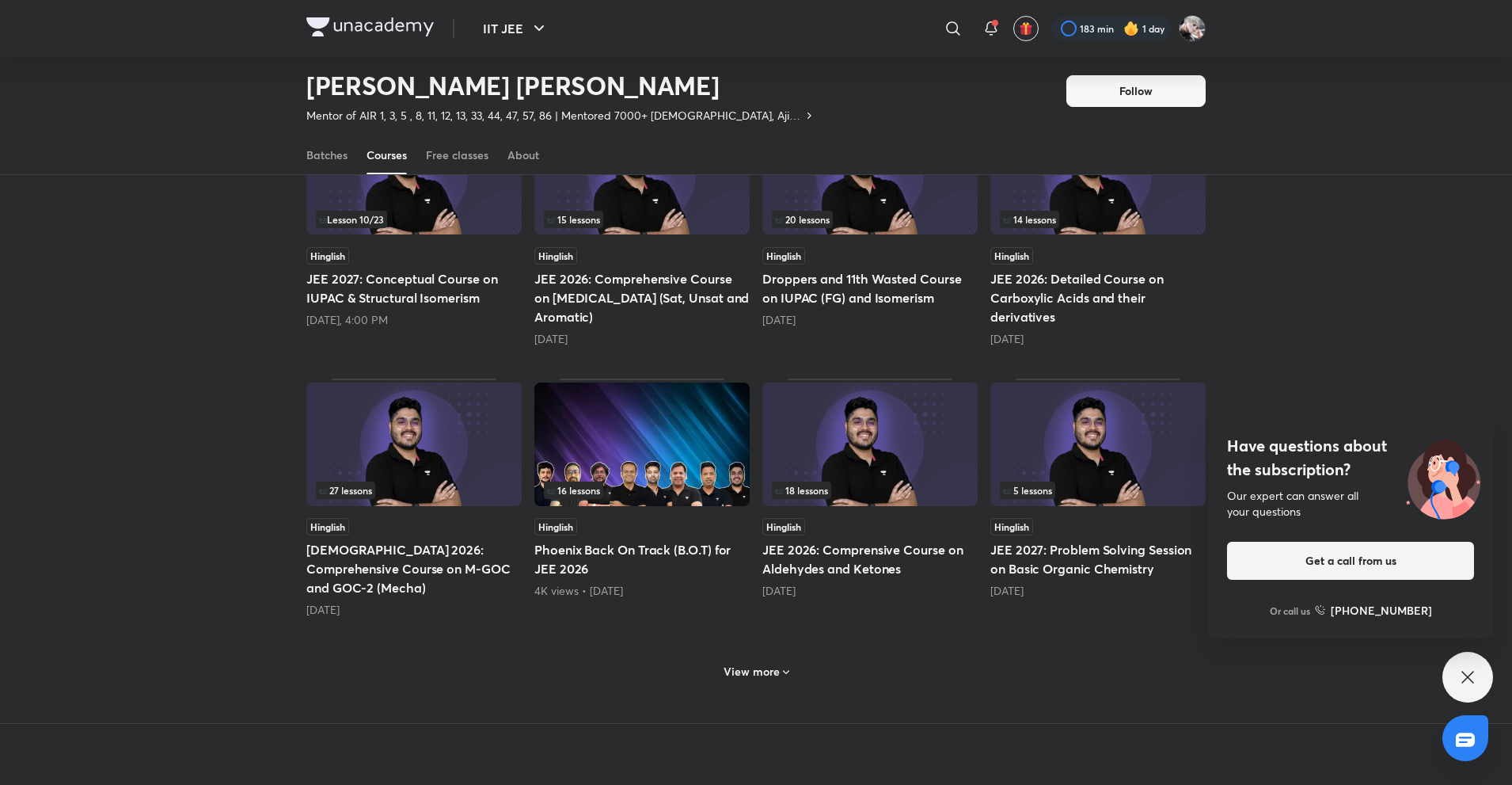
click at [867, 286] on h5 "Droppers and 11th Wasted Course on IUPAC (FG) and Isomerism" at bounding box center [870, 288] width 216 height 38
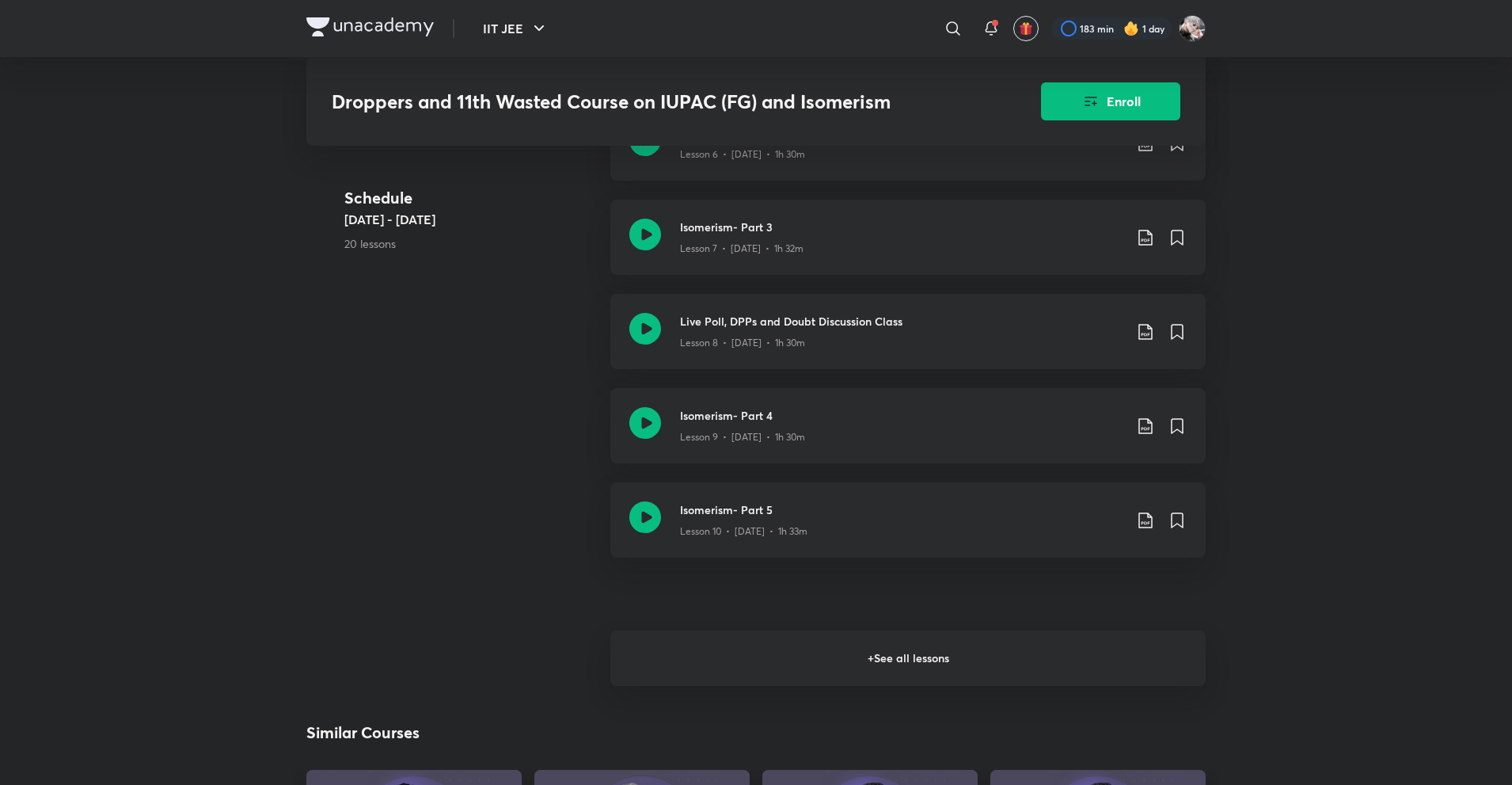
scroll to position [1220, 0]
click at [683, 659] on h6 "+ See all lessons" at bounding box center [907, 657] width 595 height 56
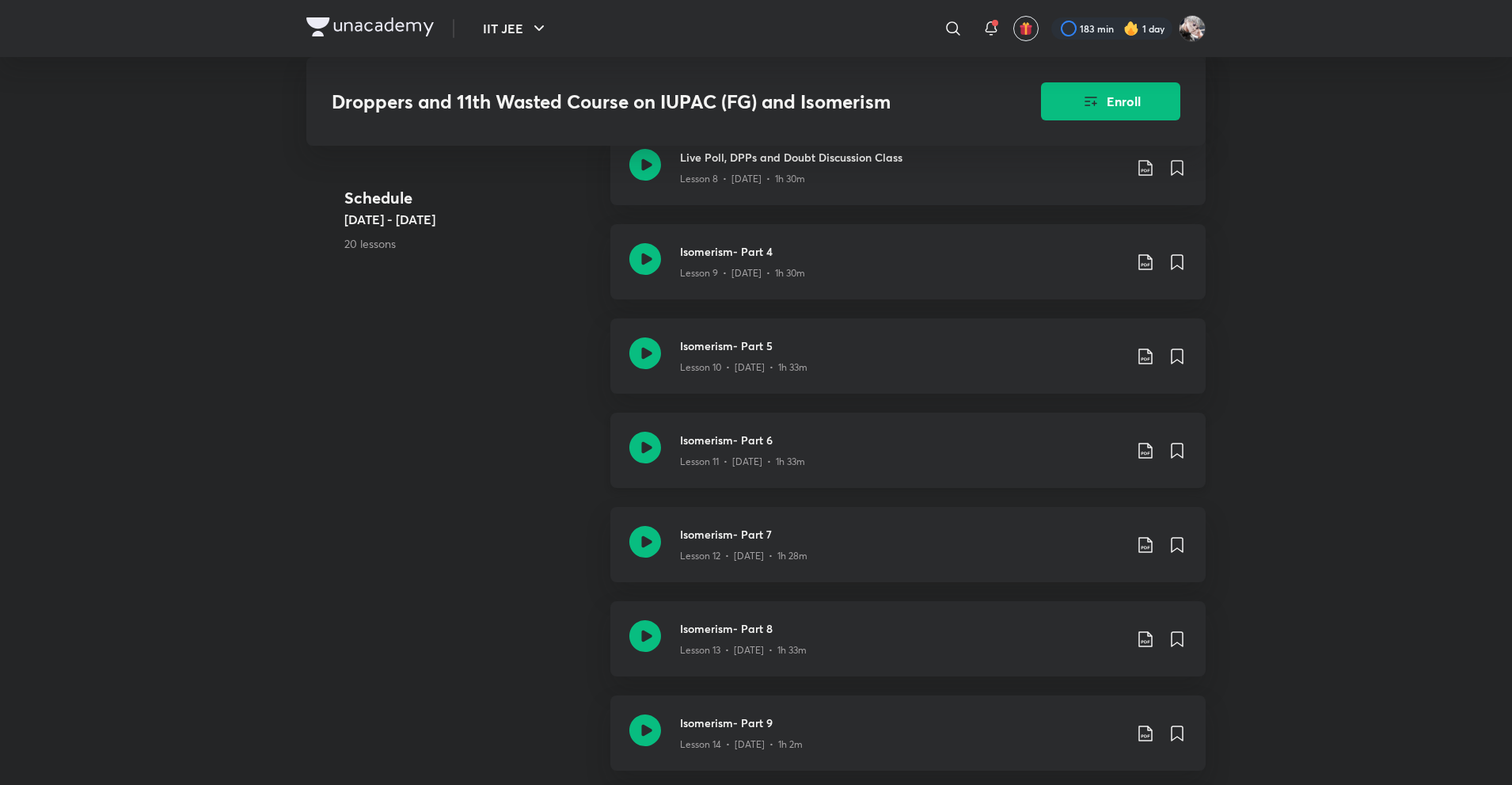
scroll to position [1382, 0]
click at [731, 348] on h3 "Isomerism- Part 5" at bounding box center [901, 346] width 444 height 17
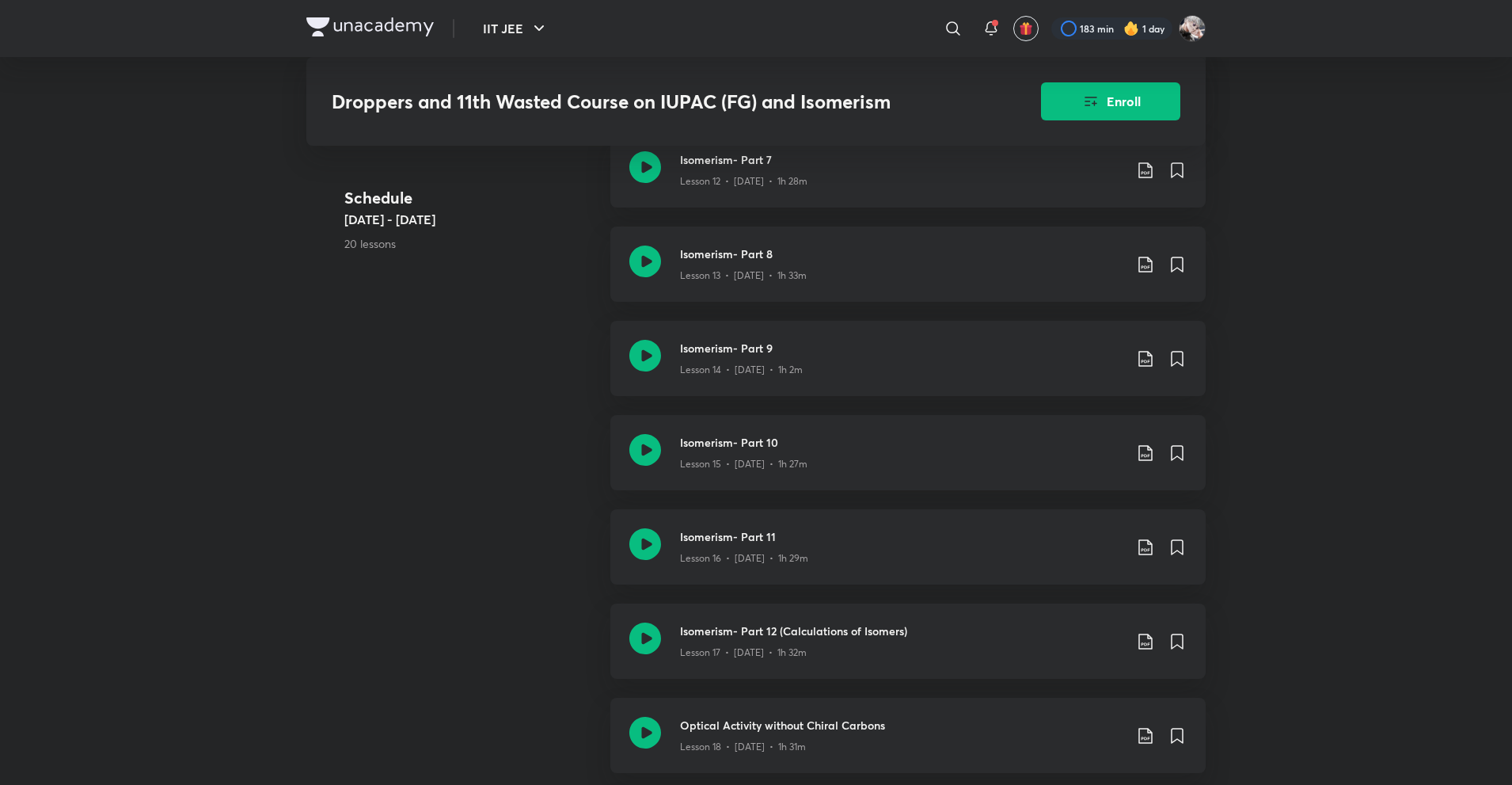
scroll to position [1758, 0]
click at [766, 441] on h3 "Isomerism- Part 10" at bounding box center [901, 441] width 444 height 17
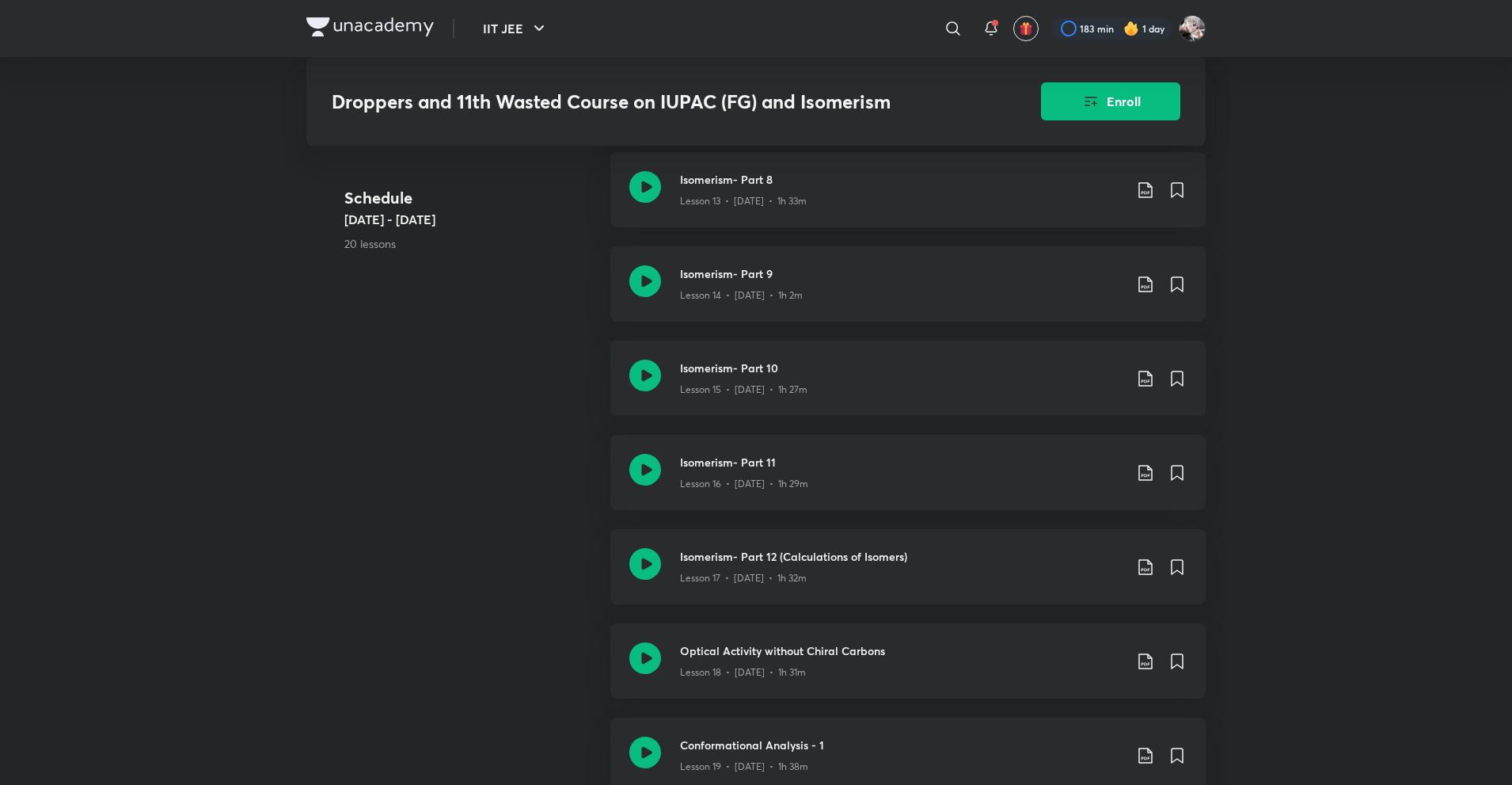
scroll to position [1898, 0]
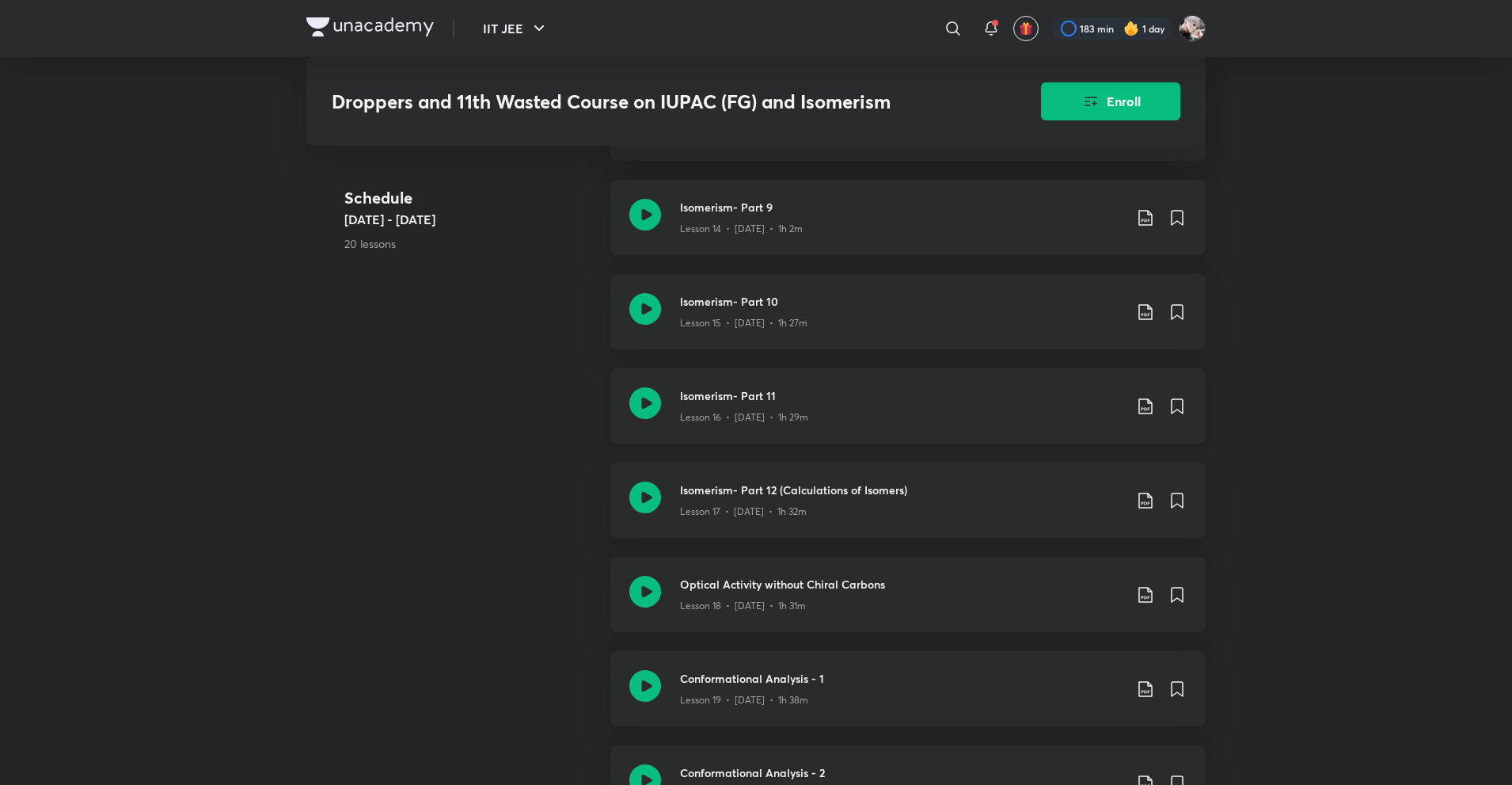
click at [761, 397] on h3 "Isomerism- Part 11" at bounding box center [901, 395] width 444 height 17
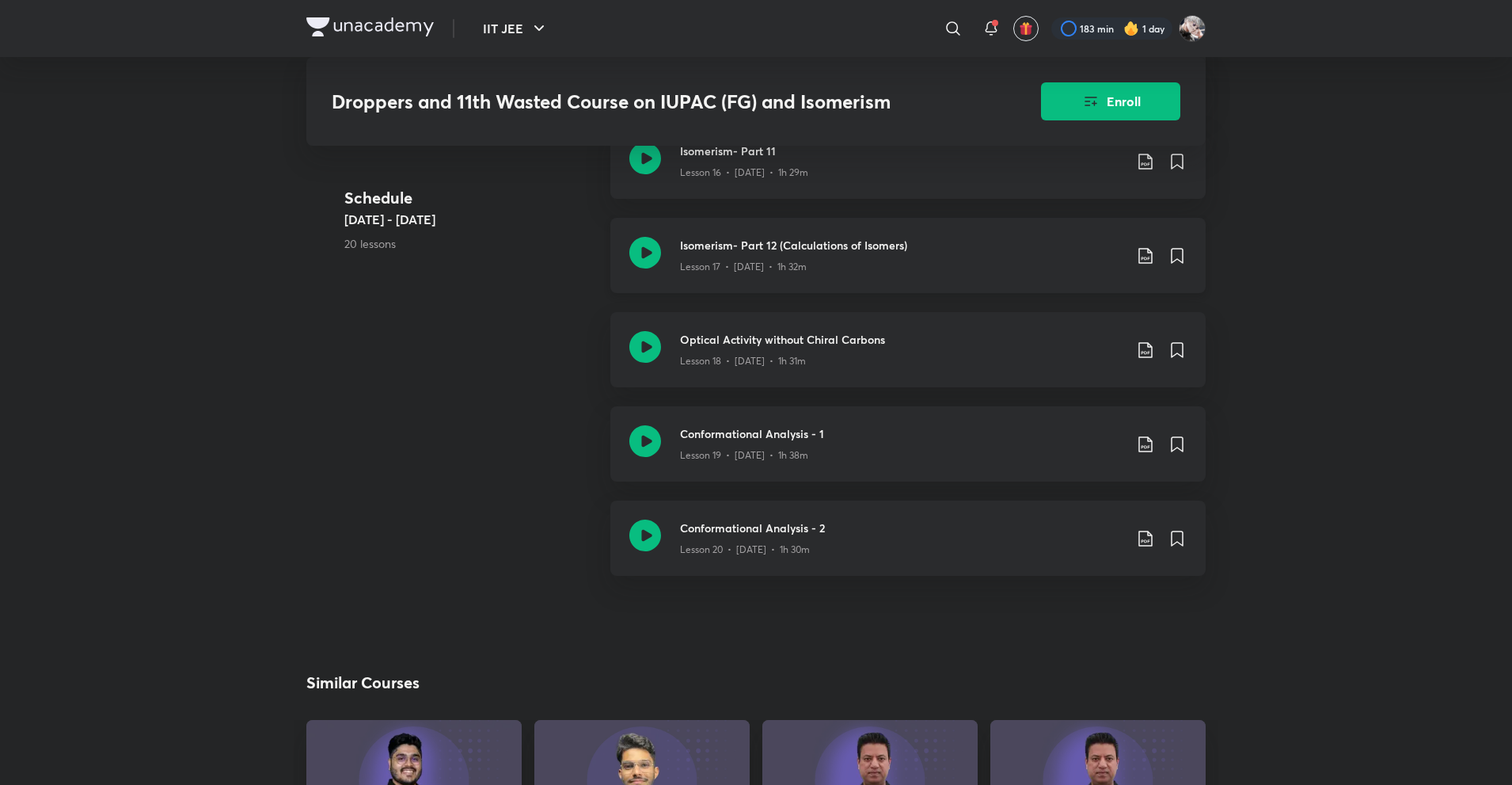
scroll to position [2145, 0]
click at [1177, 251] on icon at bounding box center [1177, 253] width 11 height 14
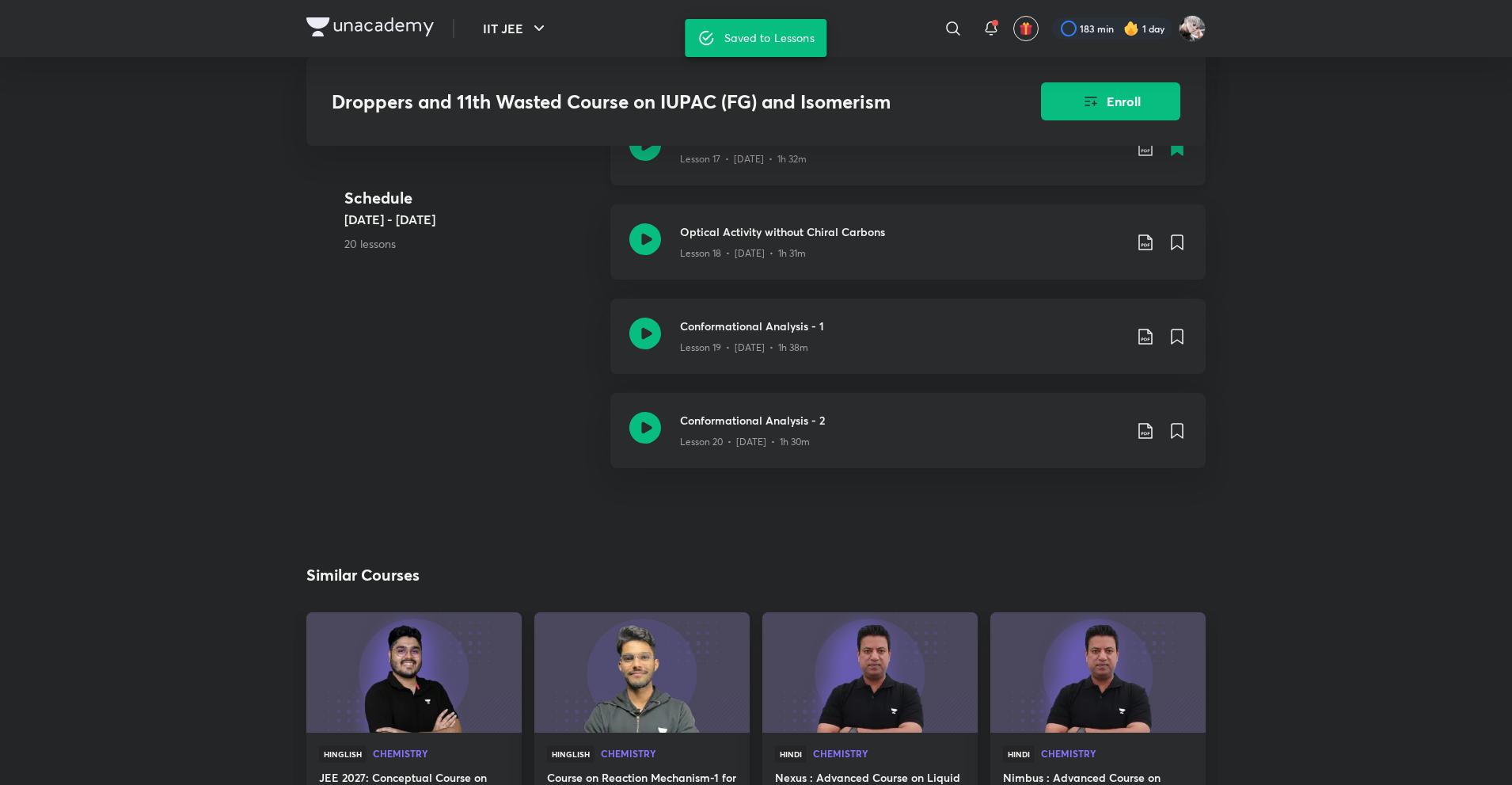
scroll to position [2251, 0]
click at [1177, 243] on icon at bounding box center [1177, 241] width 11 height 14
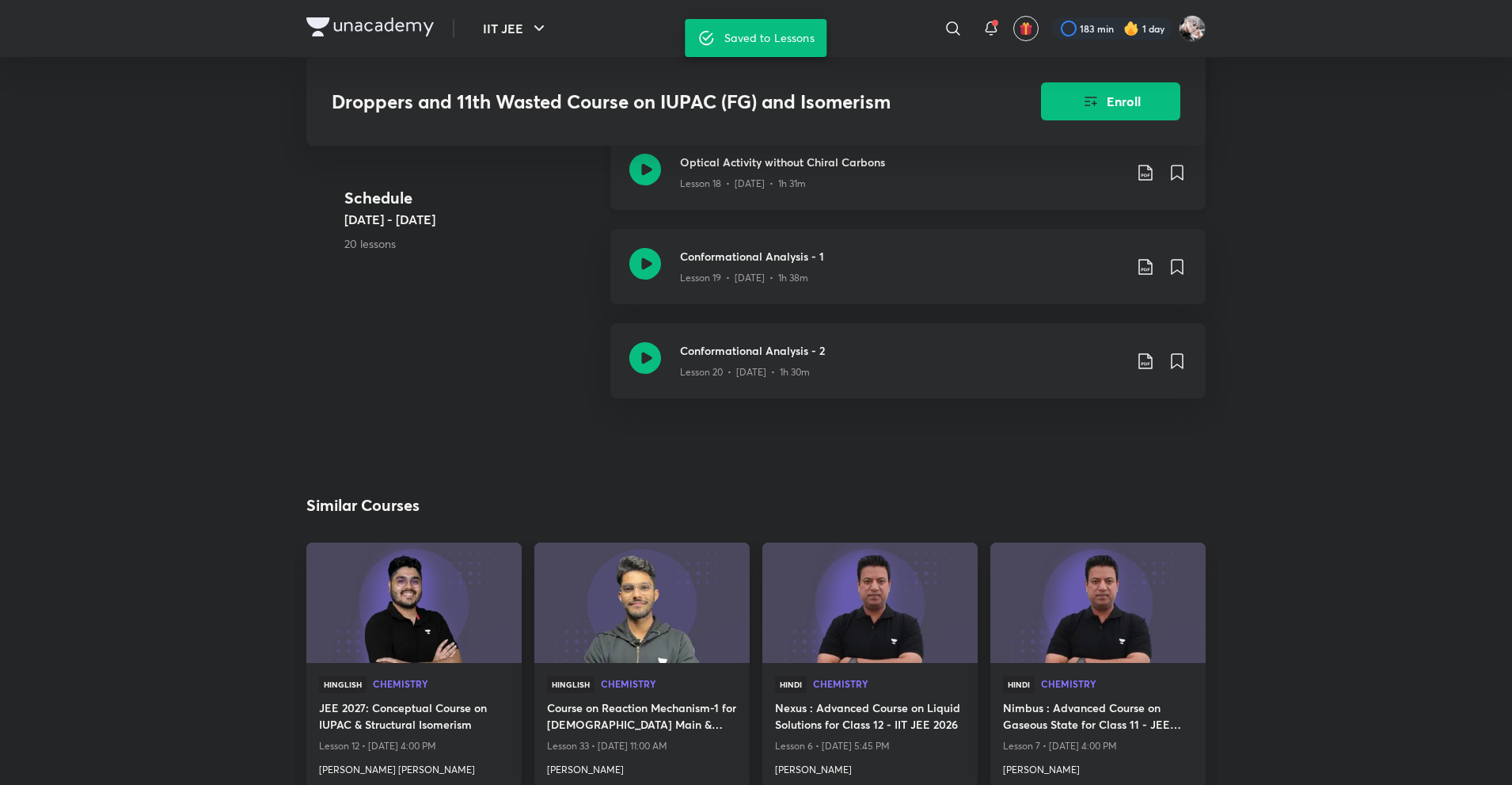
scroll to position [2333, 0]
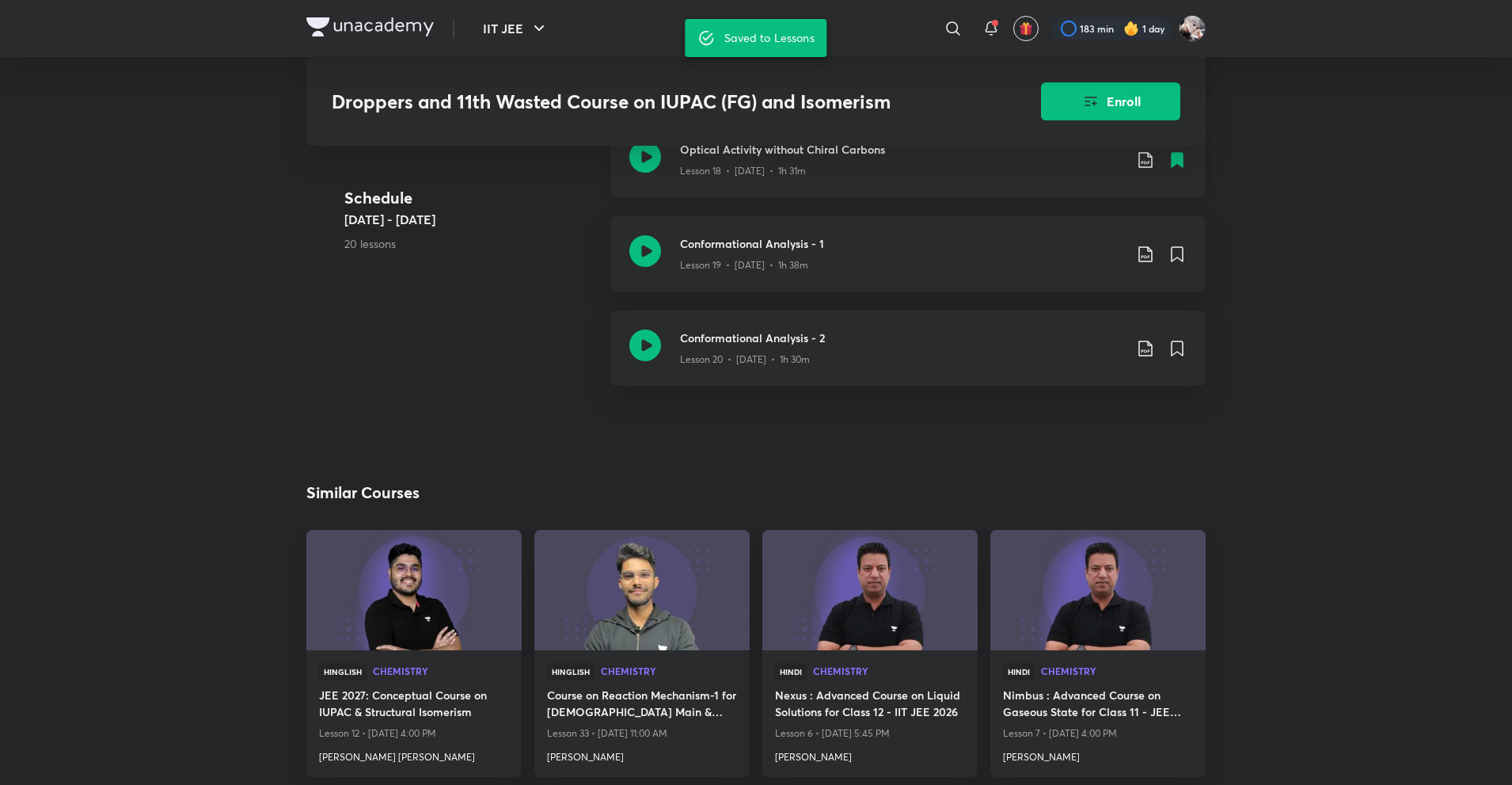
click at [1177, 243] on div "Conformational Analysis - 1 Lesson 19 • Sep 18 • 1h 38m" at bounding box center [933, 253] width 507 height 37
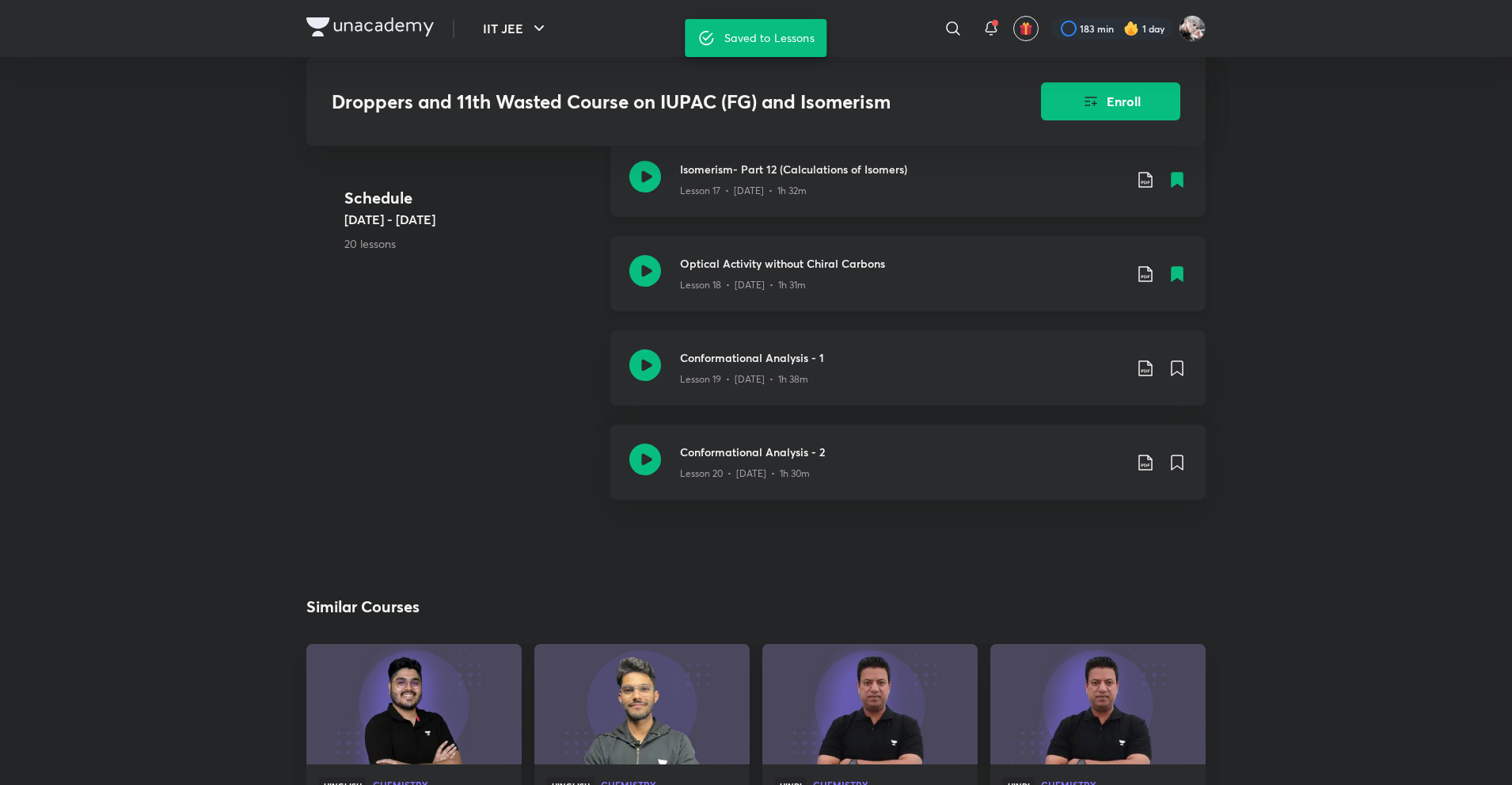
scroll to position [2218, 0]
click at [1175, 370] on icon at bounding box center [1177, 369] width 11 height 14
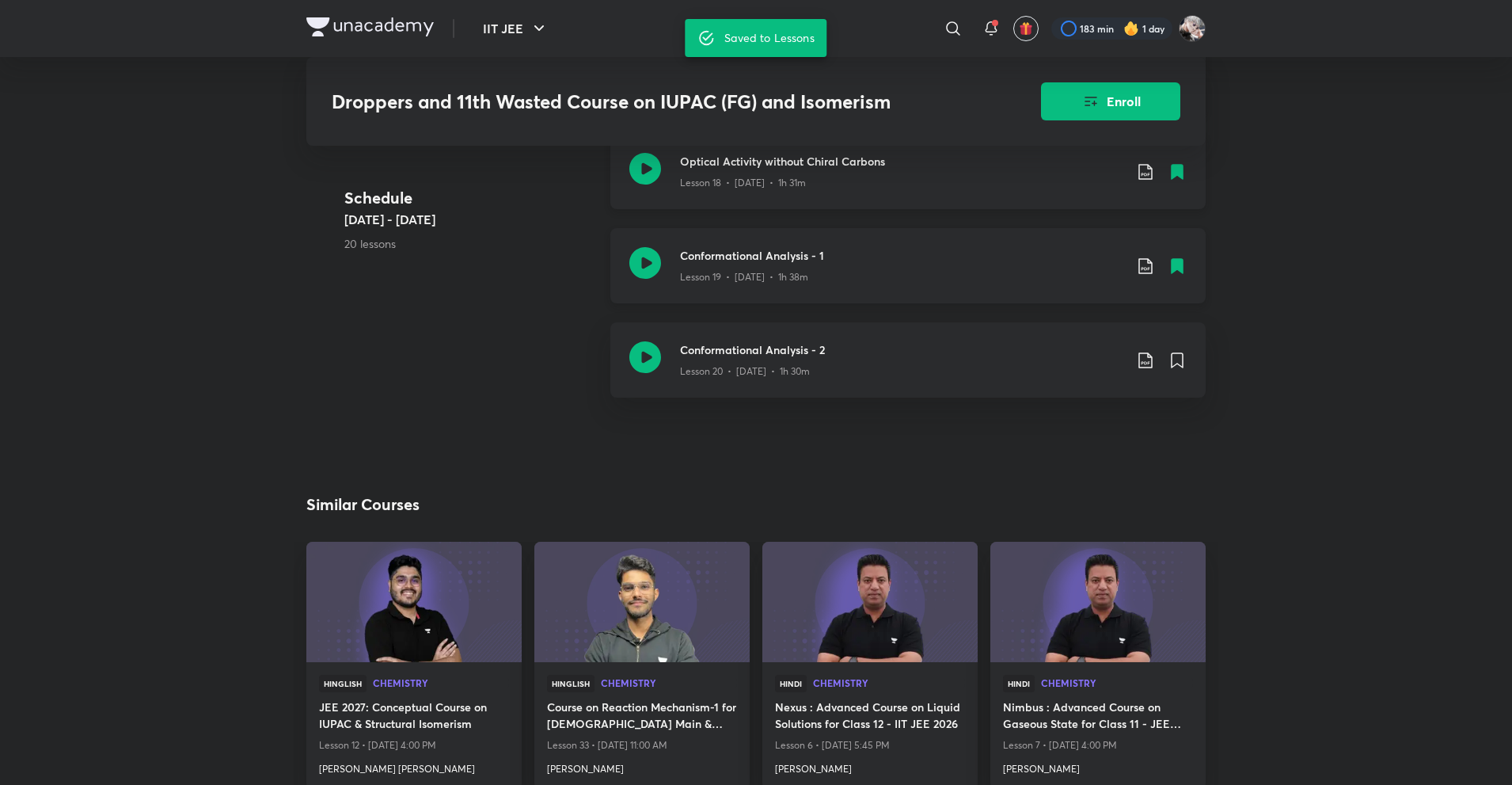
scroll to position [2322, 0]
click at [1177, 355] on icon at bounding box center [1177, 359] width 11 height 14
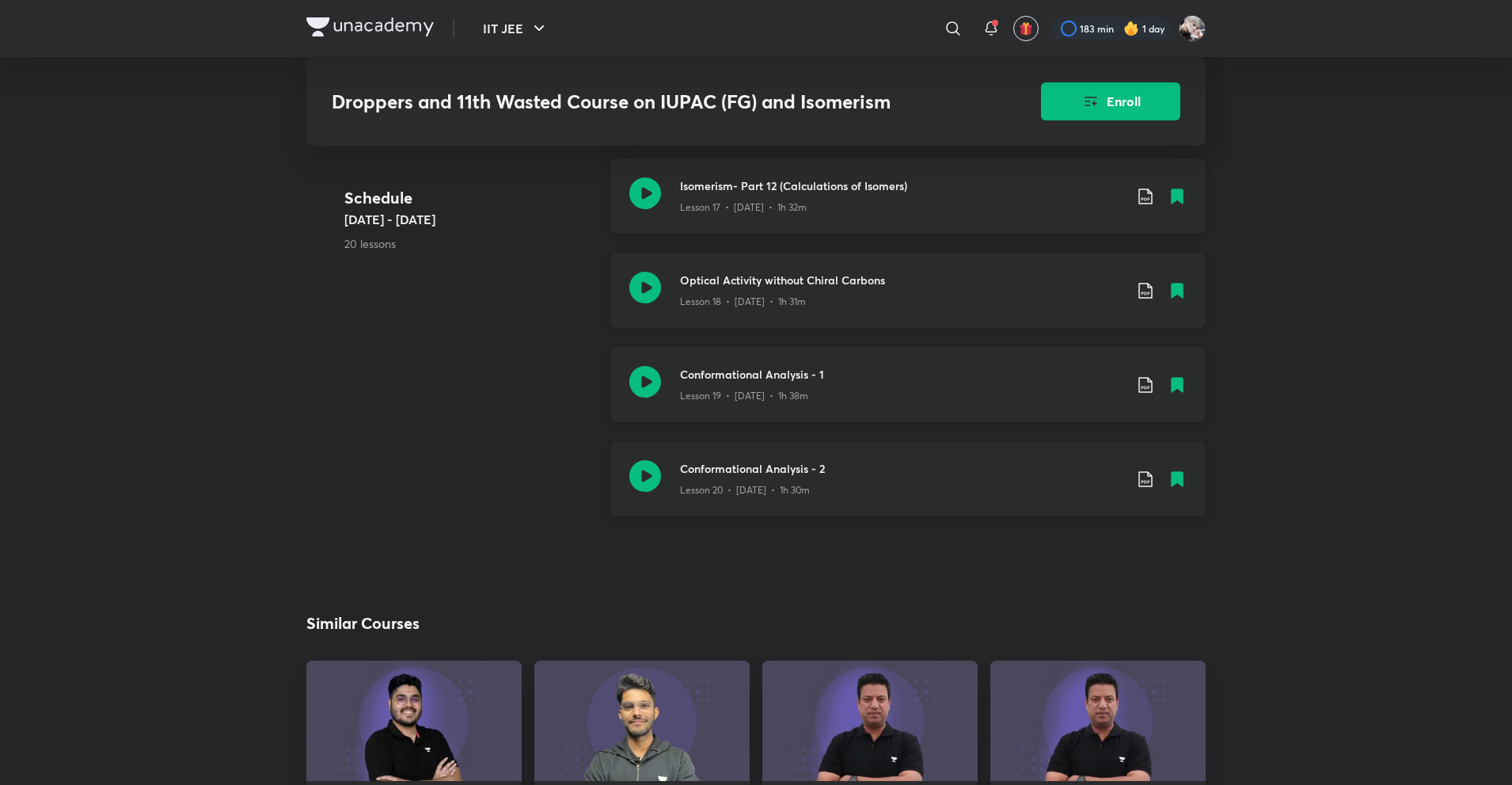
scroll to position [2198, 0]
